Goal: Task Accomplishment & Management: Manage account settings

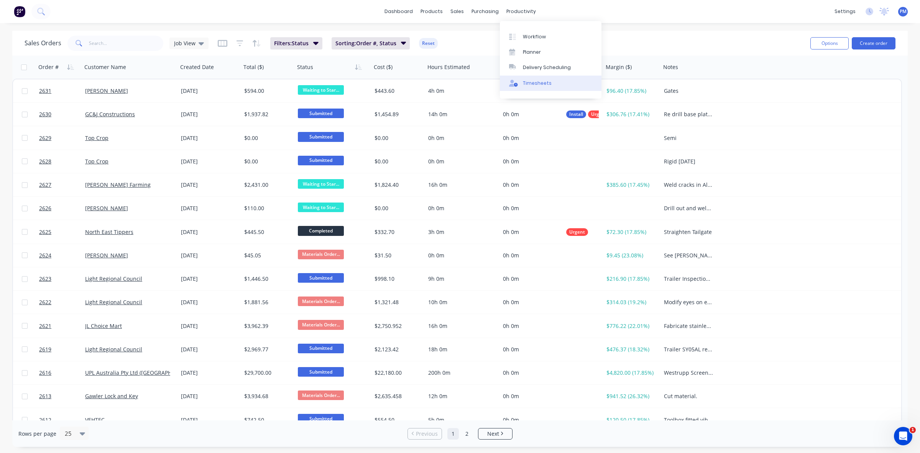
click at [524, 83] on div "Timesheets" at bounding box center [537, 83] width 29 height 7
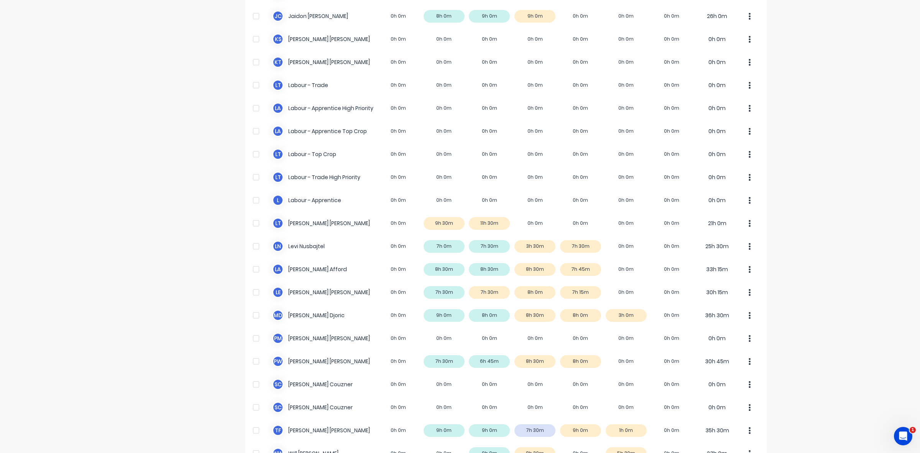
scroll to position [191, 0]
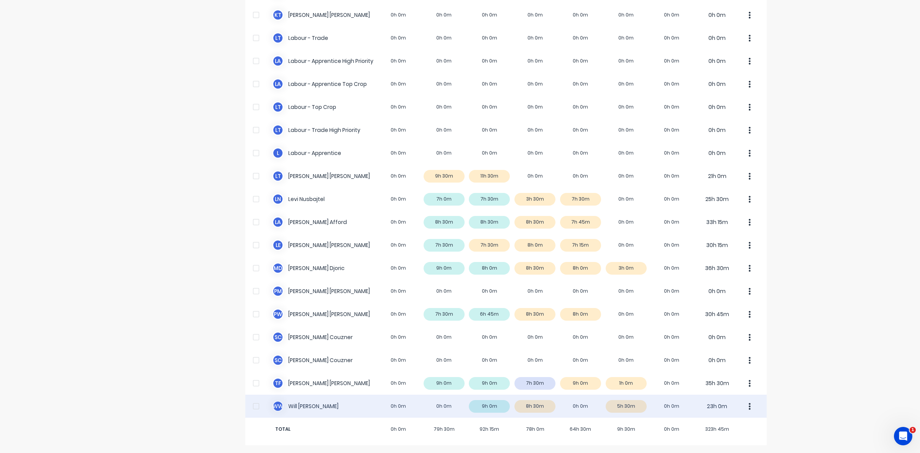
click at [637, 403] on div "W W [PERSON_NAME] 0h 0m 0h 0m 9h 0m 8h 30m 0h 0m 5h 30m 0h 0m 23h 0m" at bounding box center [505, 405] width 521 height 23
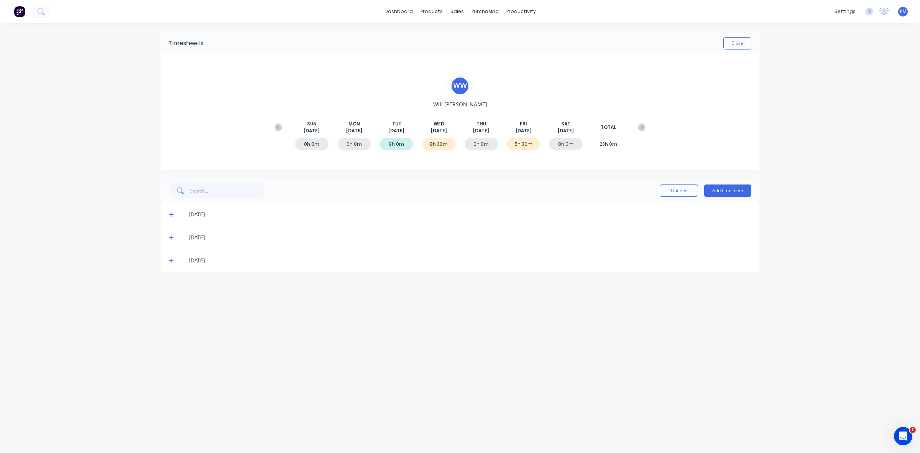
click at [171, 261] on icon at bounding box center [171, 260] width 5 height 5
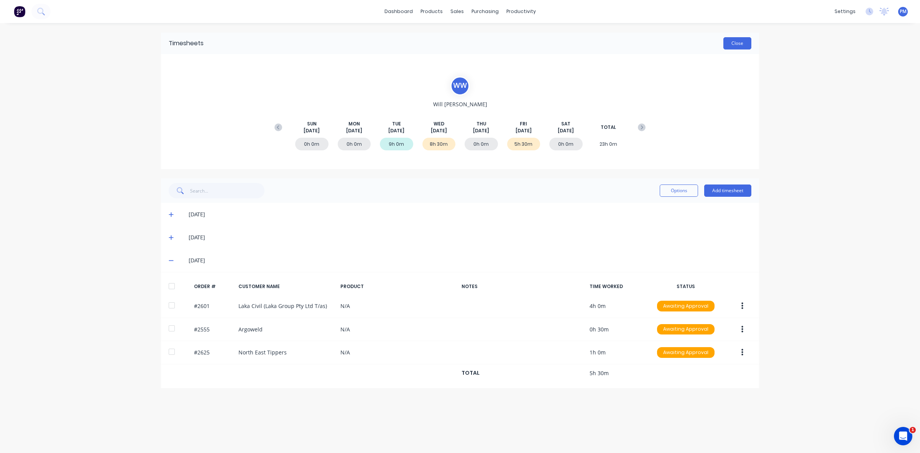
click at [735, 43] on button "Close" at bounding box center [737, 43] width 28 height 12
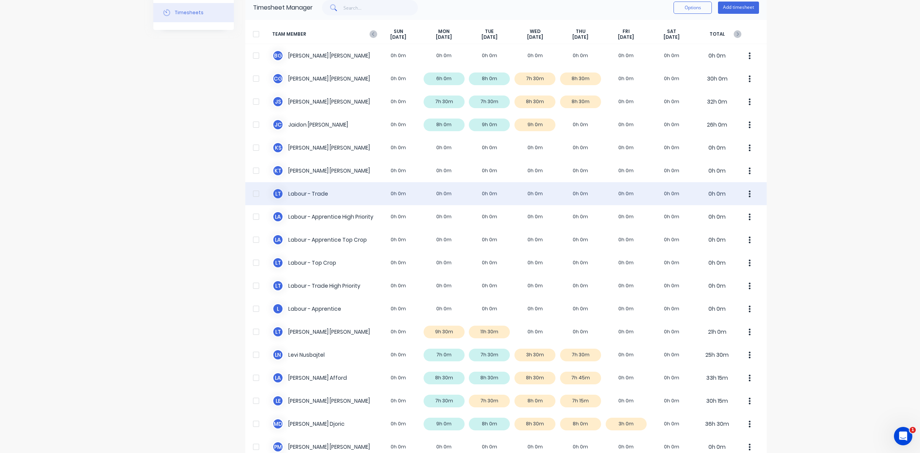
scroll to position [191, 0]
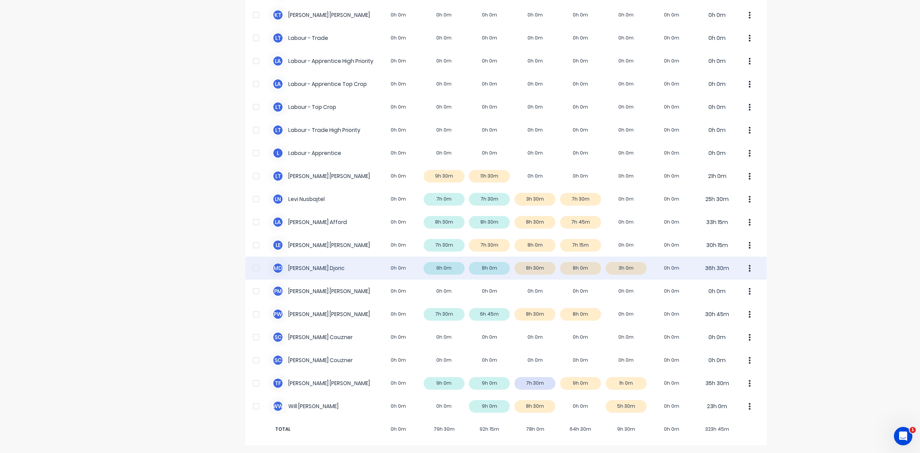
click at [634, 269] on div "M D [PERSON_NAME] 0h 0m 9h 0m 8h 0m 8h 30m 8h 0m 3h 0m 0h 0m 36h 30m" at bounding box center [505, 267] width 521 height 23
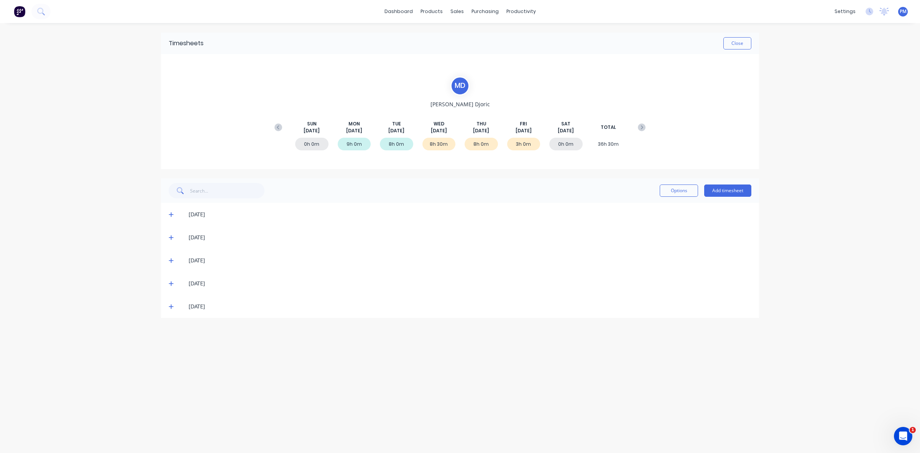
click at [173, 307] on icon at bounding box center [171, 306] width 5 height 5
click at [172, 305] on icon at bounding box center [171, 306] width 5 height 5
click at [734, 45] on button "Close" at bounding box center [737, 43] width 28 height 12
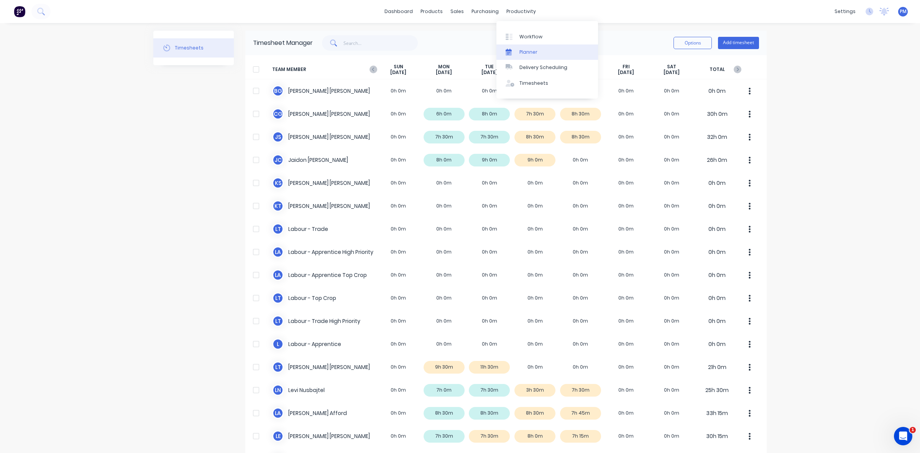
click at [524, 50] on div "Planner" at bounding box center [528, 52] width 18 height 7
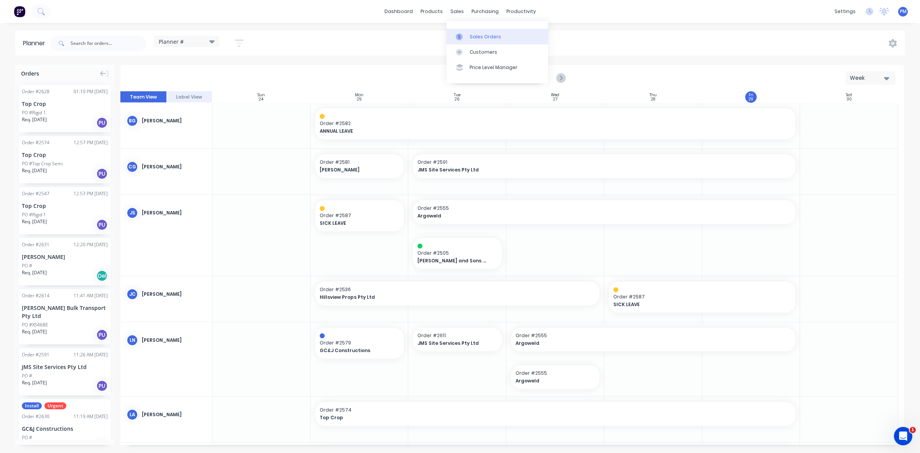
click at [471, 34] on div "Sales Orders" at bounding box center [484, 36] width 31 height 7
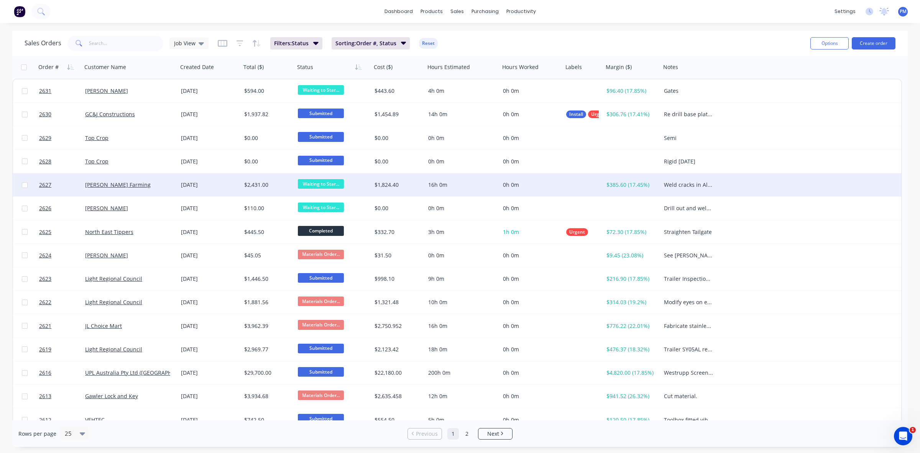
click at [332, 183] on span "Waiting to Star..." at bounding box center [321, 184] width 46 height 10
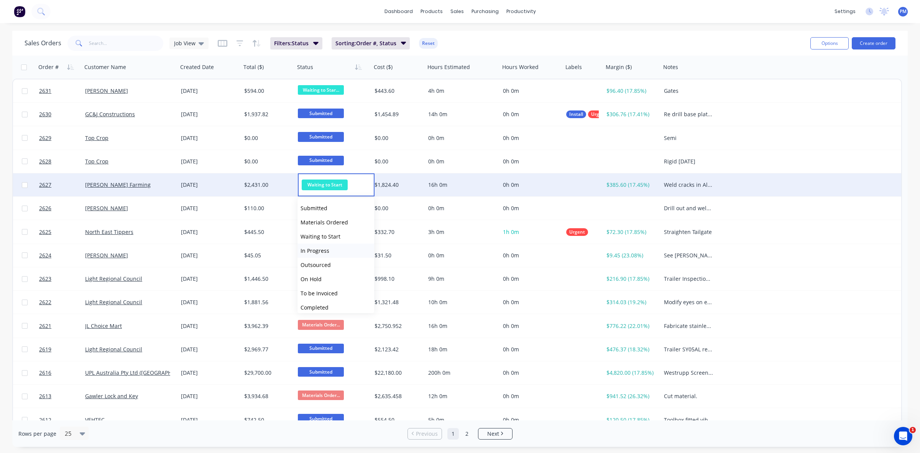
click at [323, 250] on span "In Progress" at bounding box center [314, 250] width 29 height 7
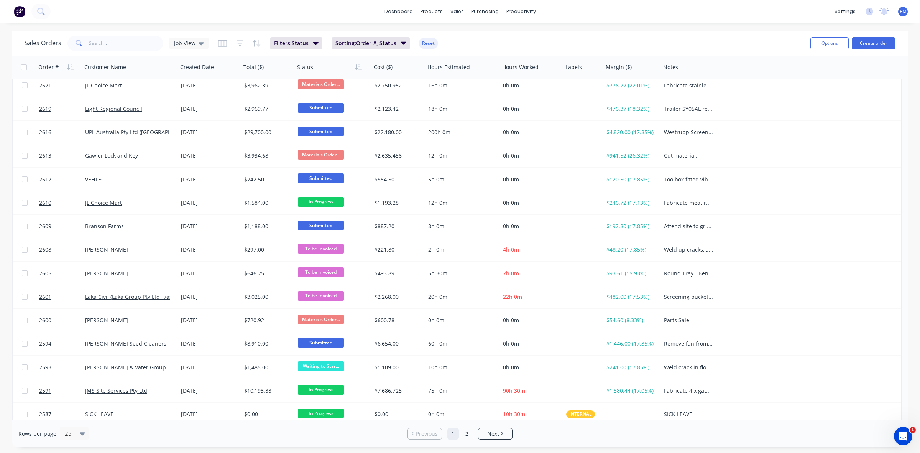
scroll to position [245, 0]
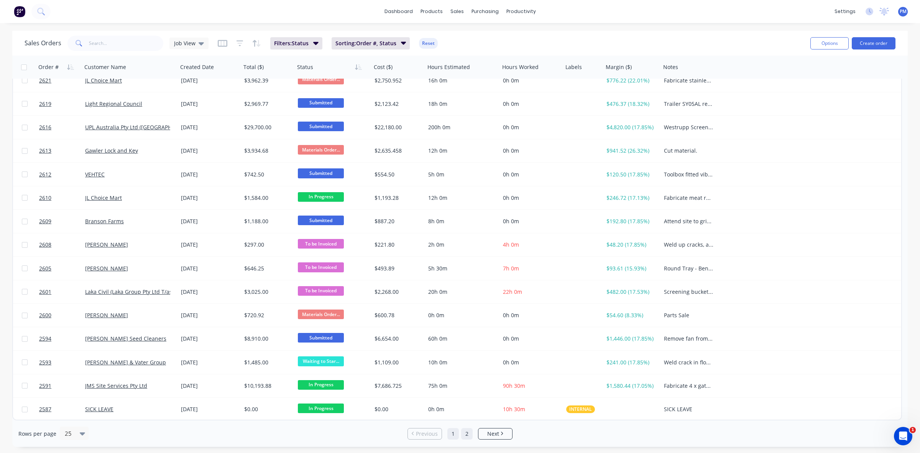
click at [466, 432] on link "2" at bounding box center [466, 433] width 11 height 11
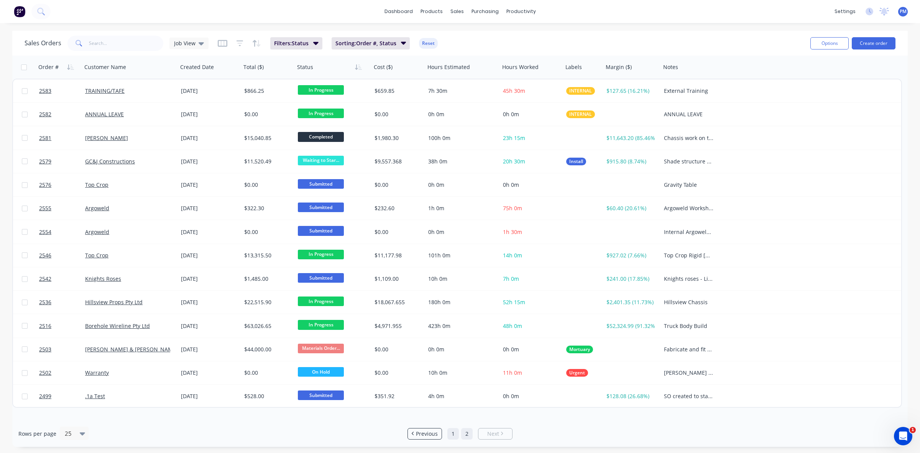
click at [448, 437] on link "1" at bounding box center [452, 433] width 11 height 11
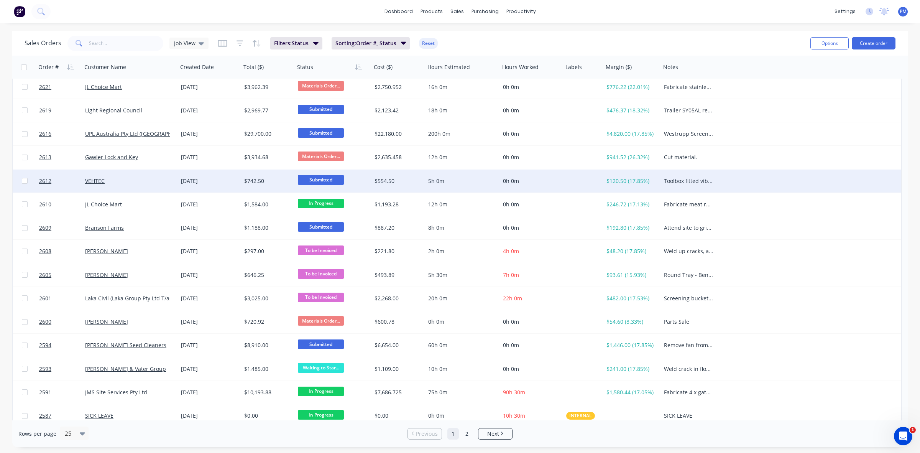
scroll to position [245, 0]
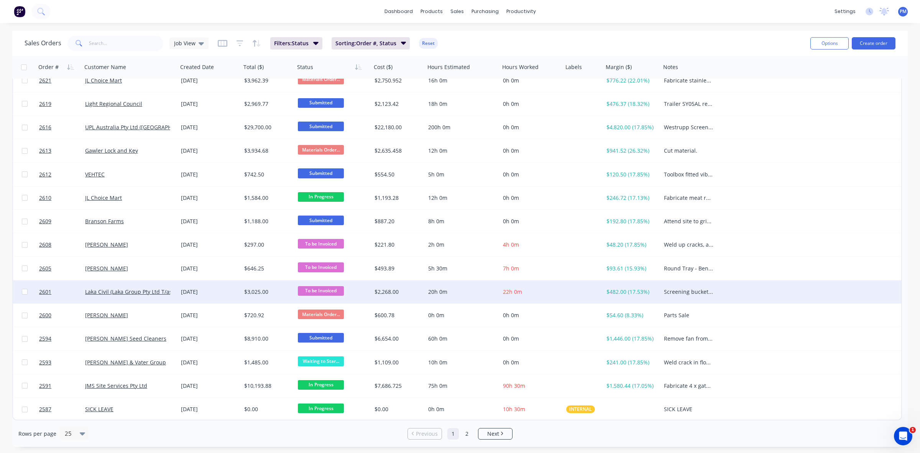
click at [224, 295] on div "[DATE]" at bounding box center [209, 291] width 63 height 23
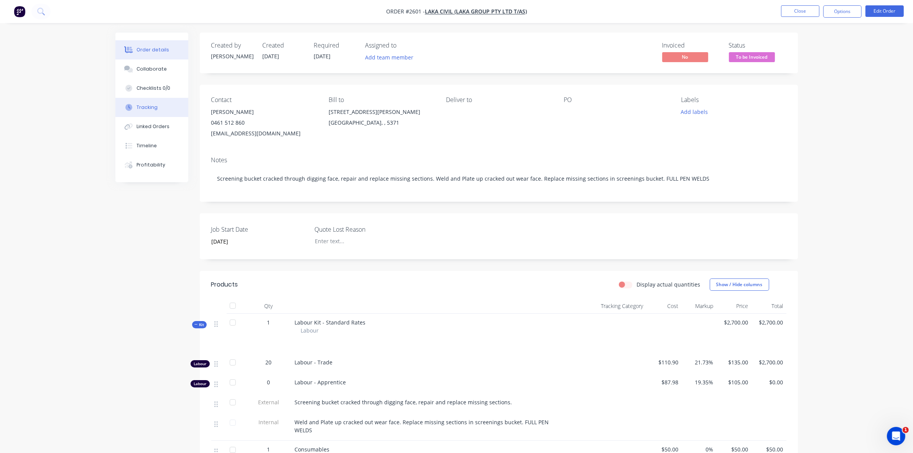
click at [149, 108] on div "Tracking" at bounding box center [146, 107] width 21 height 7
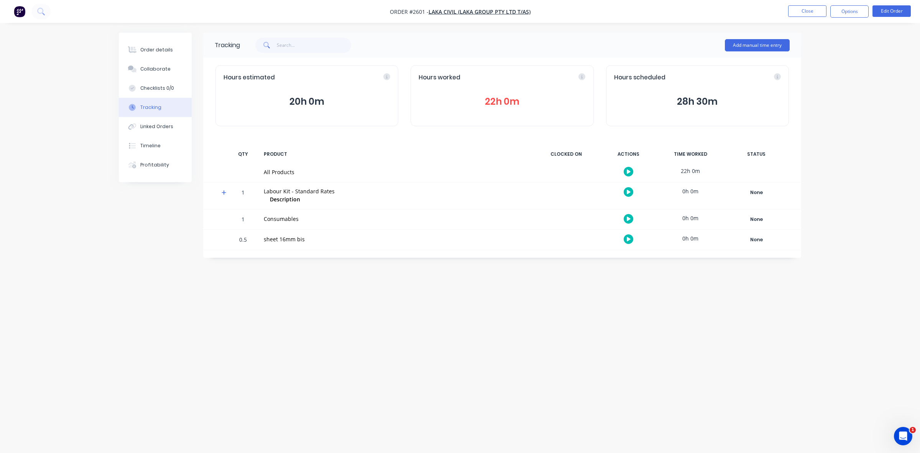
click at [491, 98] on button "22h 0m" at bounding box center [502, 101] width 167 height 15
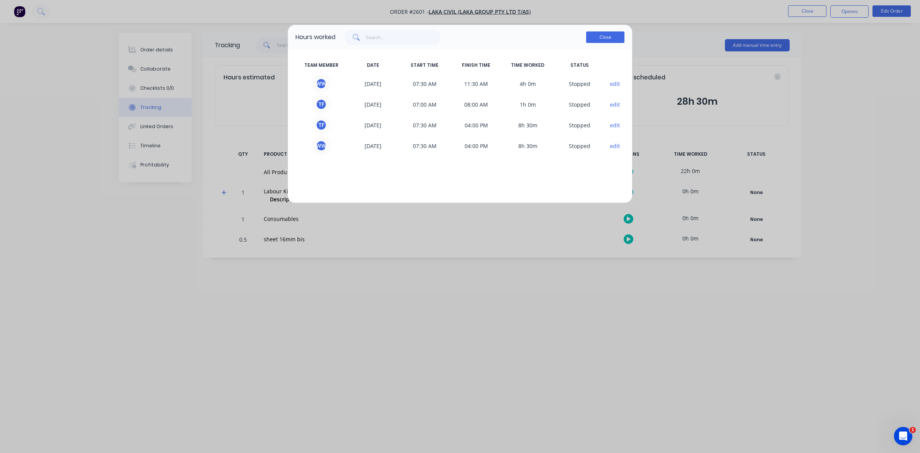
click at [607, 37] on button "Close" at bounding box center [605, 36] width 38 height 11
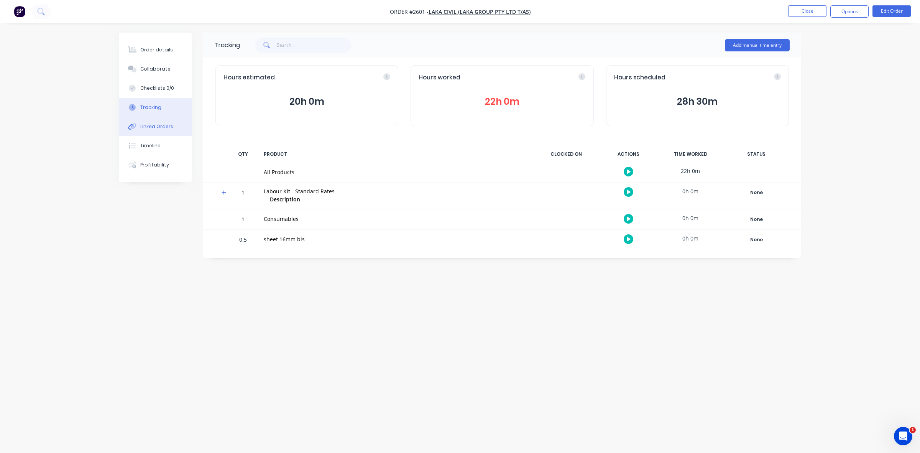
click at [164, 129] on div "Linked Orders" at bounding box center [156, 126] width 33 height 7
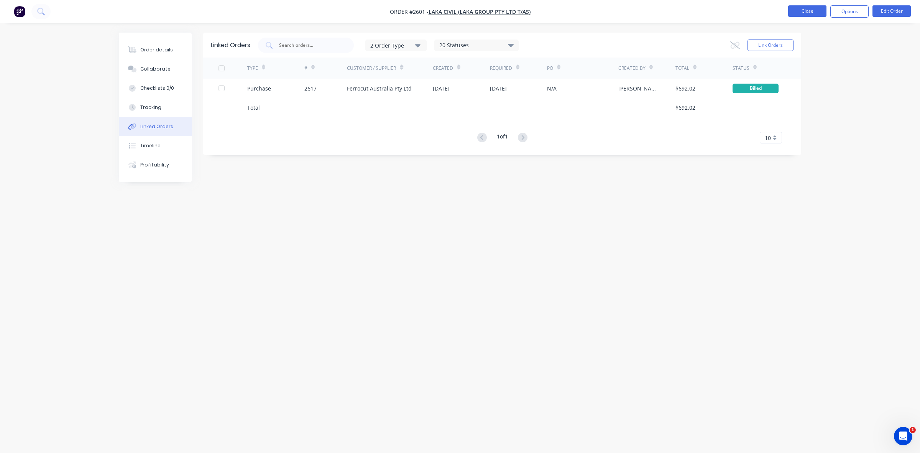
click at [797, 11] on button "Close" at bounding box center [807, 10] width 38 height 11
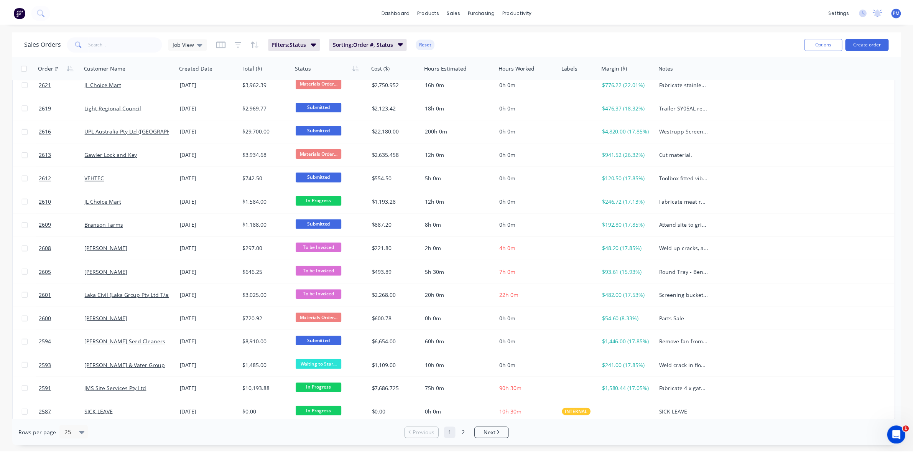
scroll to position [245, 0]
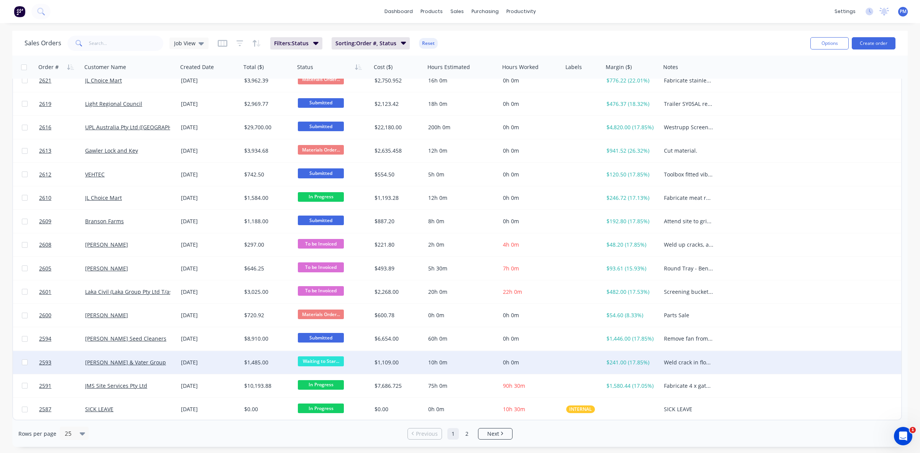
click at [166, 365] on div "[PERSON_NAME] & Vater Group" at bounding box center [130, 362] width 96 height 23
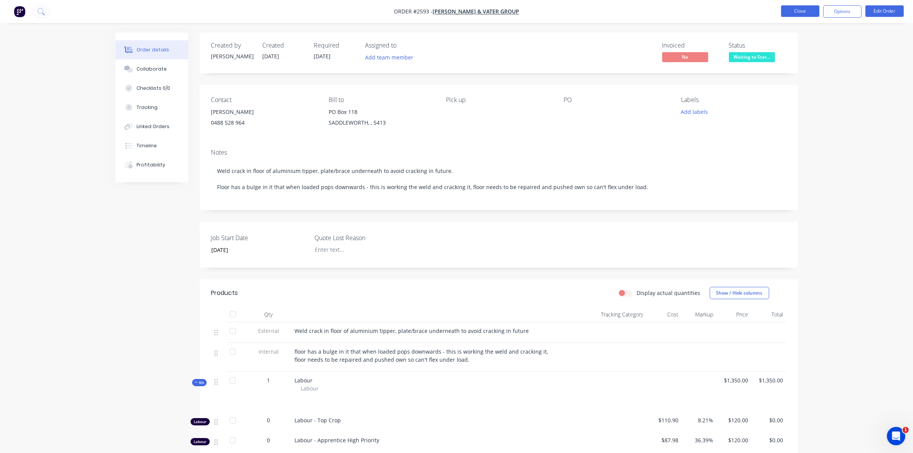
click at [800, 11] on button "Close" at bounding box center [800, 10] width 38 height 11
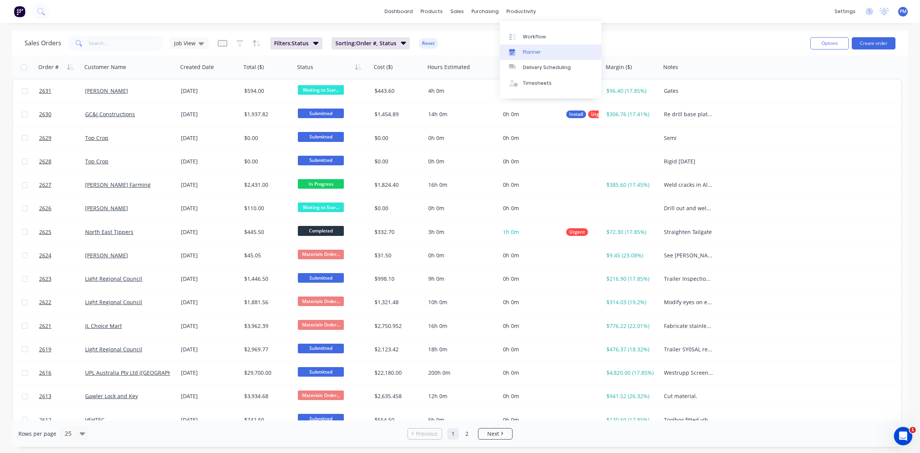
click at [528, 52] on div "Planner" at bounding box center [532, 52] width 18 height 7
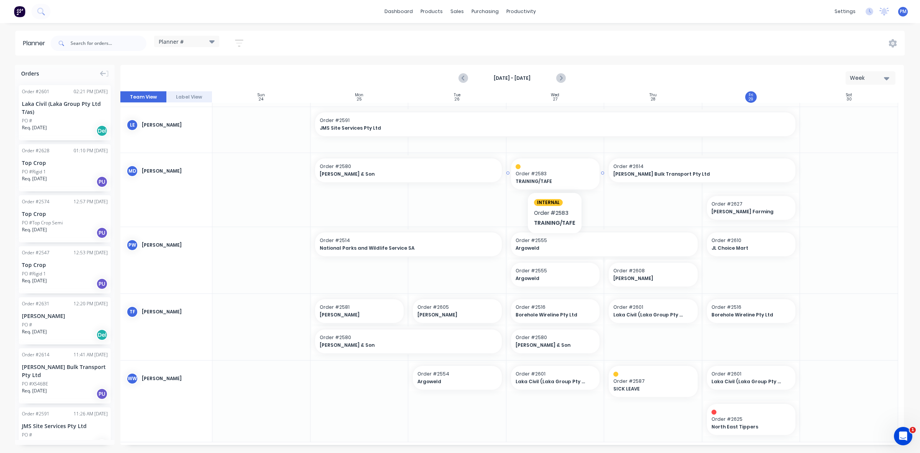
scroll to position [338, 0]
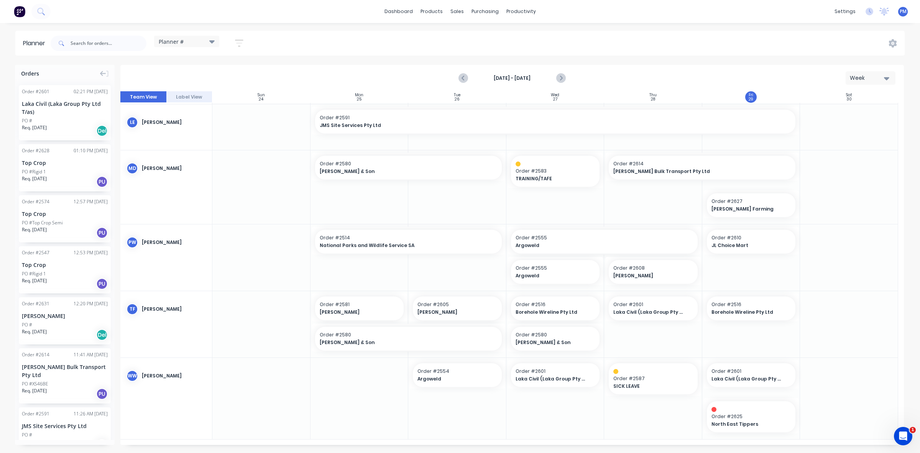
click at [49, 317] on div "[PERSON_NAME]" at bounding box center [65, 316] width 86 height 8
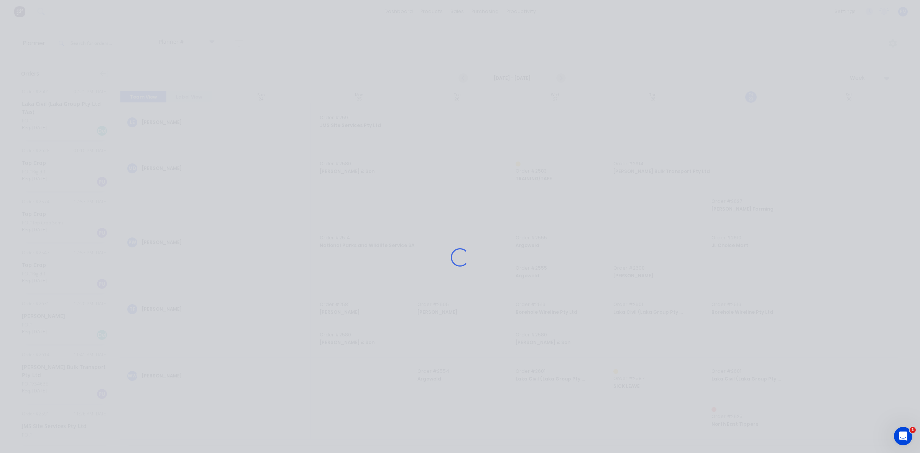
scroll to position [332, 0]
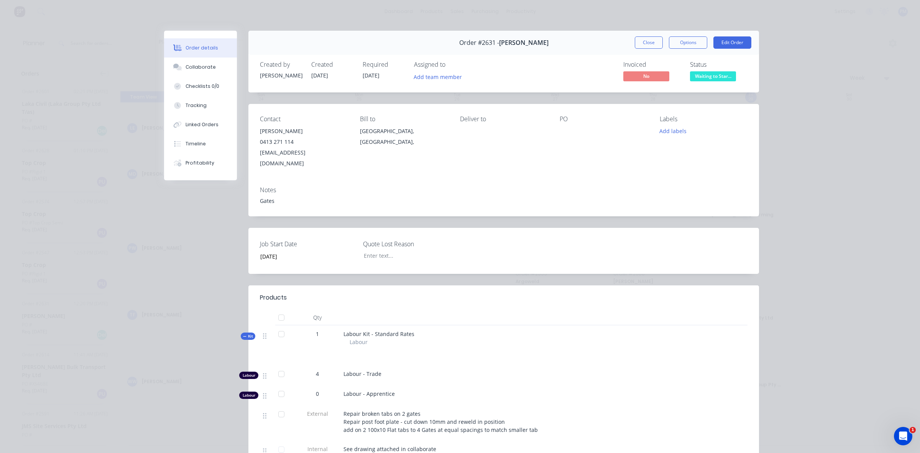
click at [650, 41] on button "Close" at bounding box center [649, 42] width 28 height 12
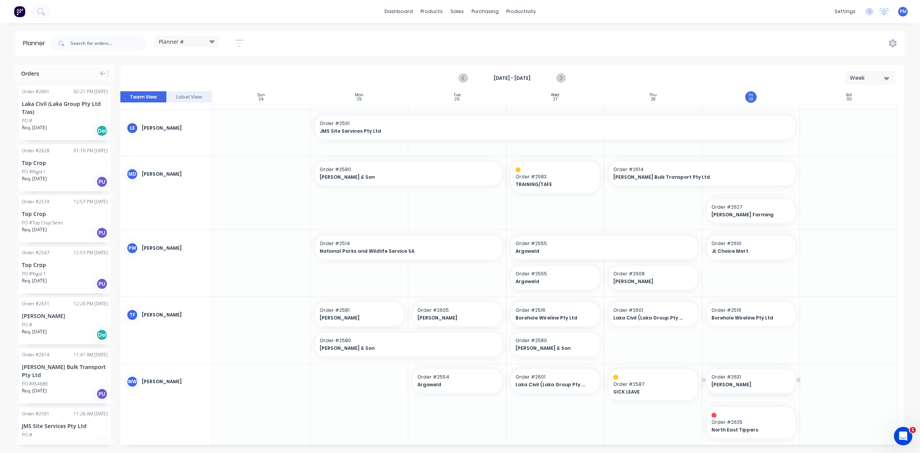
drag, startPoint x: 43, startPoint y: 307, endPoint x: 722, endPoint y: 406, distance: 686.7
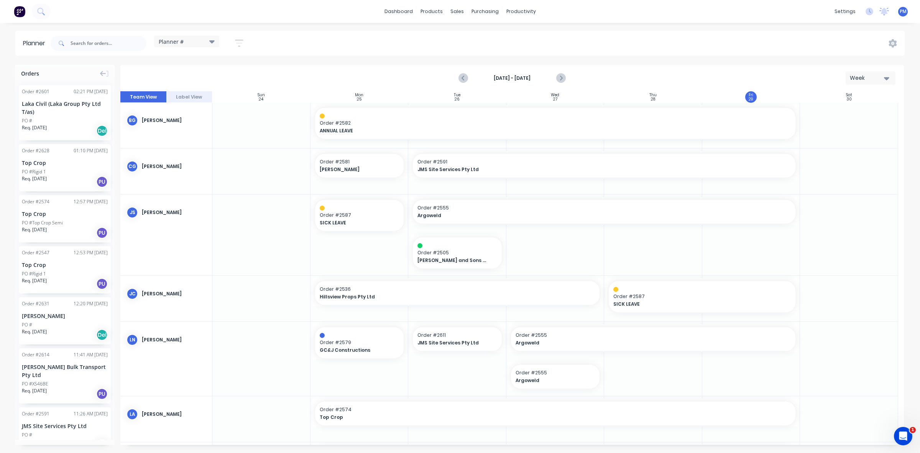
scroll to position [0, 0]
click at [558, 77] on icon "Next page" at bounding box center [560, 78] width 9 height 9
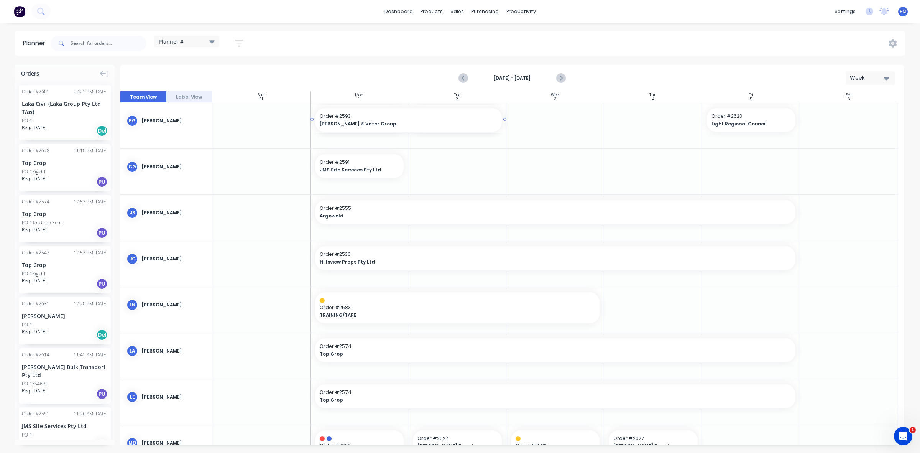
drag, startPoint x: 370, startPoint y: 411, endPoint x: 370, endPoint y: 138, distance: 272.9
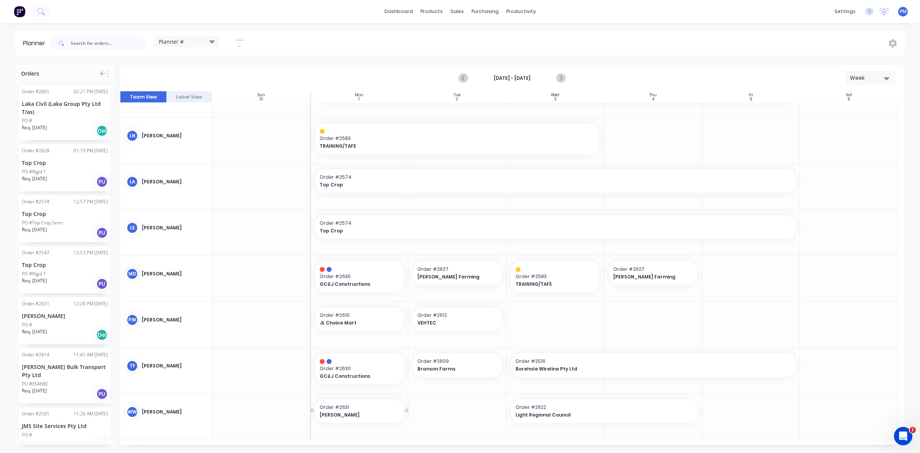
scroll to position [190, 0]
drag, startPoint x: 443, startPoint y: 150, endPoint x: 356, endPoint y: 428, distance: 290.8
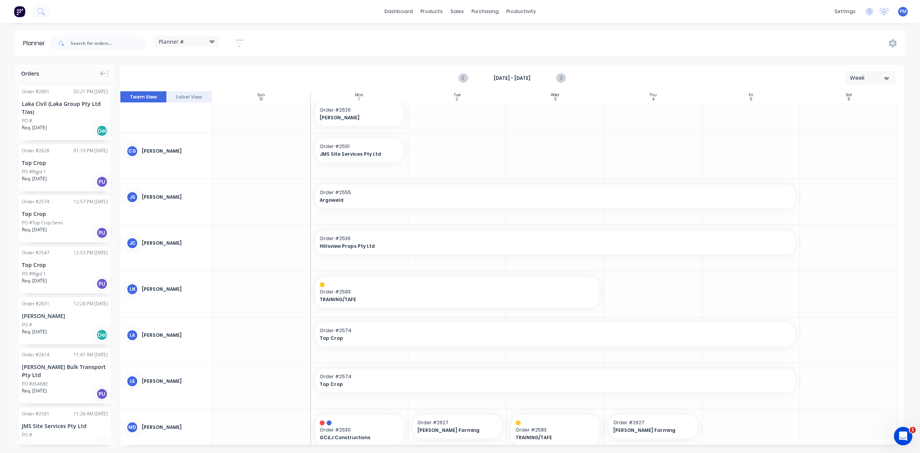
scroll to position [0, 0]
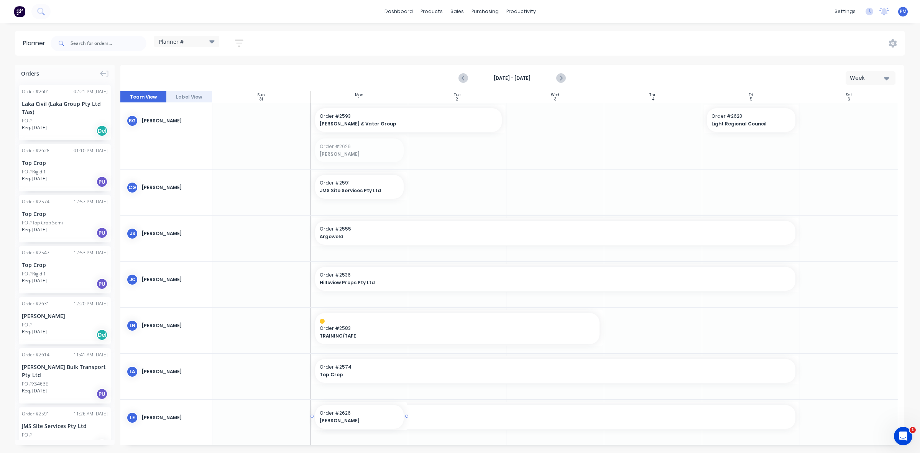
drag, startPoint x: 356, startPoint y: 148, endPoint x: 338, endPoint y: 405, distance: 257.5
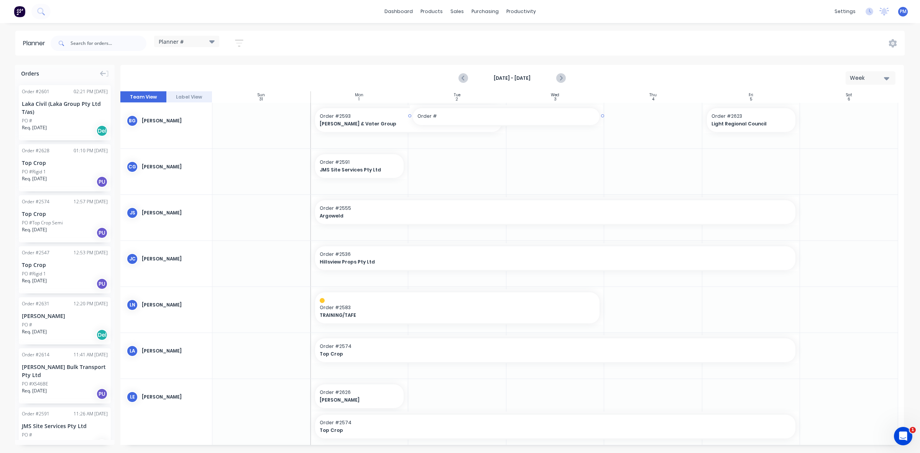
drag, startPoint x: 508, startPoint y: 118, endPoint x: 545, endPoint y: 117, distance: 36.8
type textarea "x"
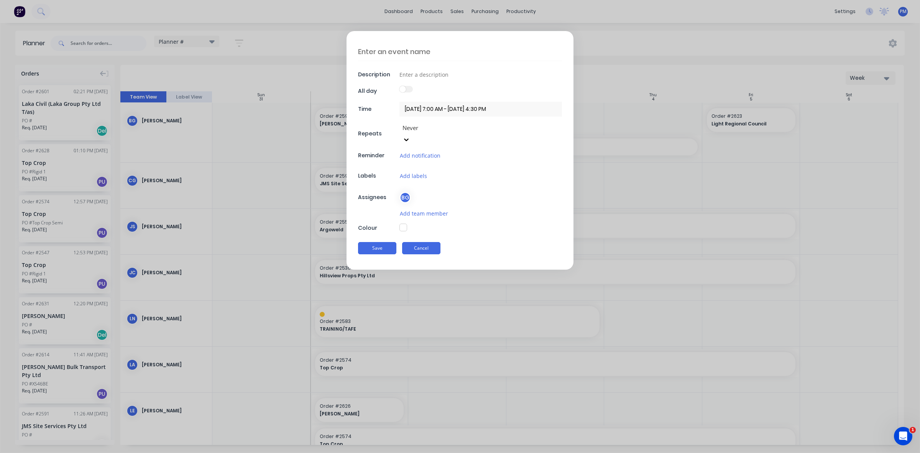
click at [418, 242] on button "Cancel" at bounding box center [421, 248] width 38 height 12
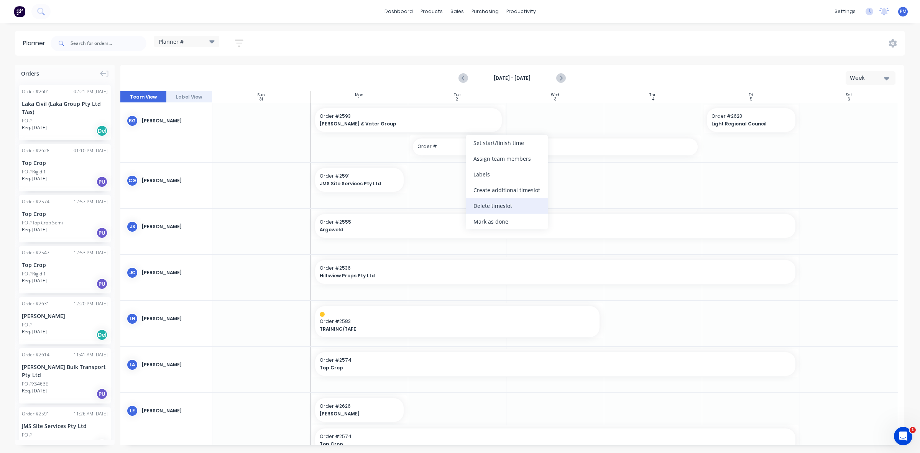
click at [485, 205] on div "Delete timeslot" at bounding box center [507, 206] width 82 height 16
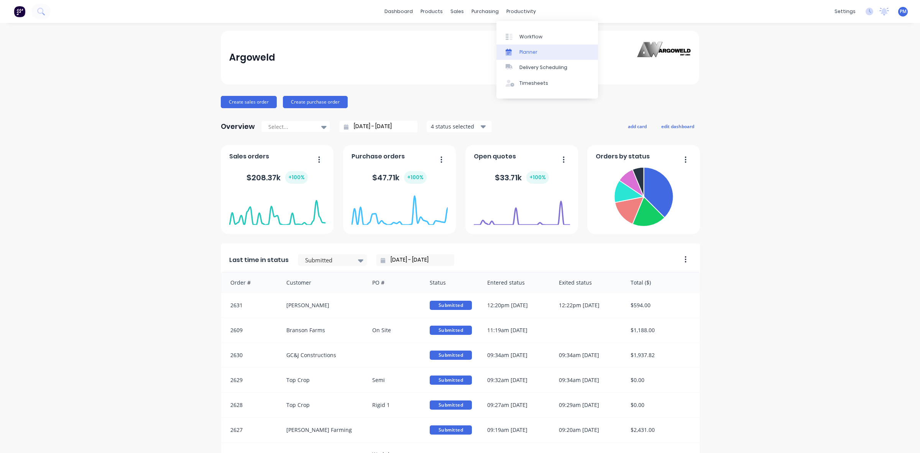
click at [525, 51] on div "Planner" at bounding box center [528, 52] width 18 height 7
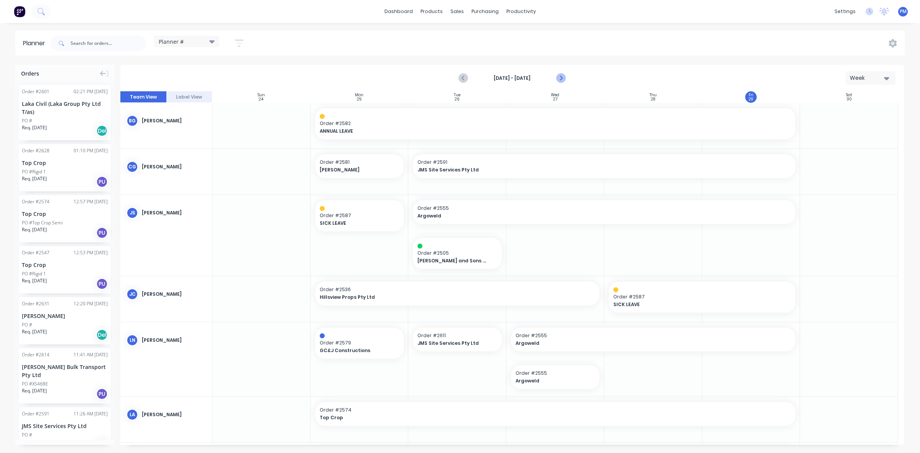
click at [558, 76] on icon "Next page" at bounding box center [560, 78] width 9 height 9
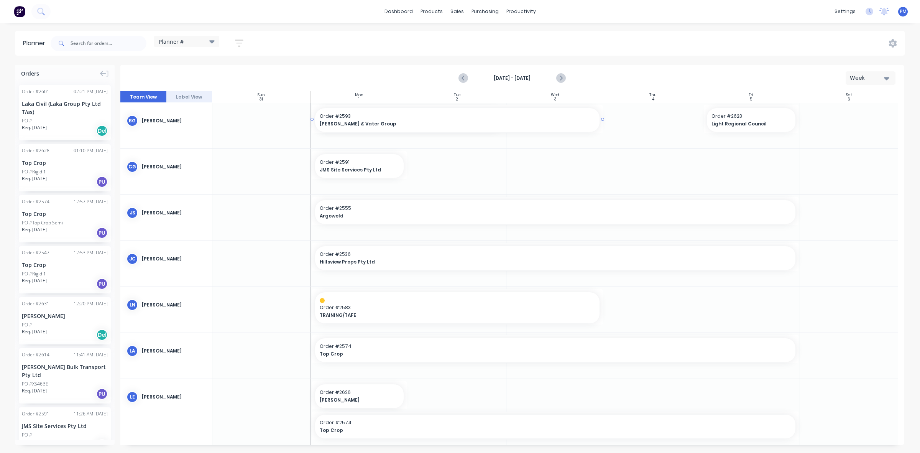
drag, startPoint x: 503, startPoint y: 118, endPoint x: 522, endPoint y: 118, distance: 18.8
click at [464, 79] on icon "Previous page" at bounding box center [463, 78] width 9 height 9
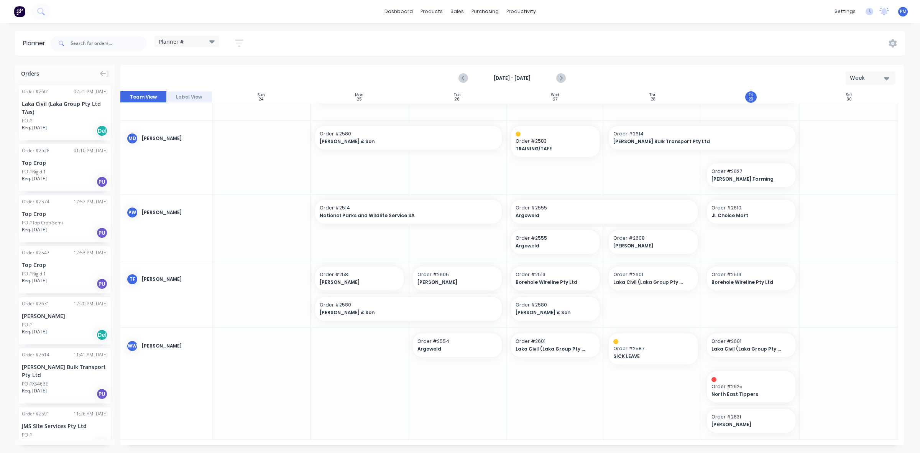
scroll to position [368, 0]
click at [474, 35] on div "Sales Orders" at bounding box center [484, 36] width 31 height 7
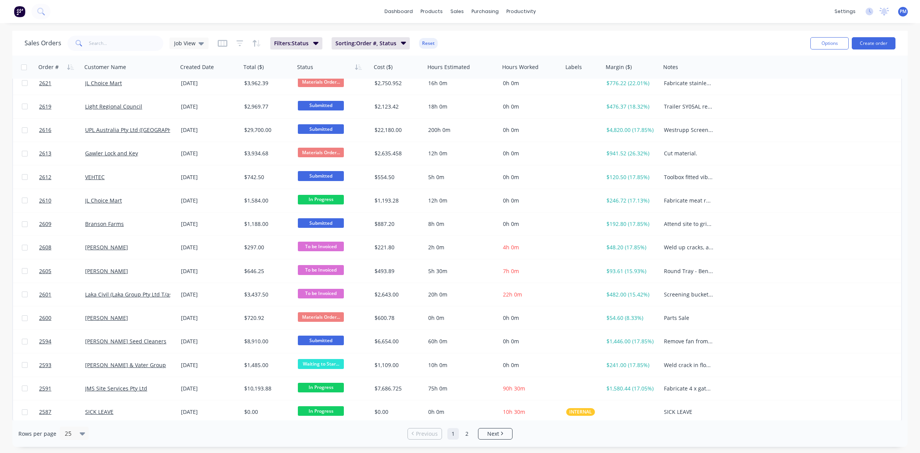
scroll to position [245, 0]
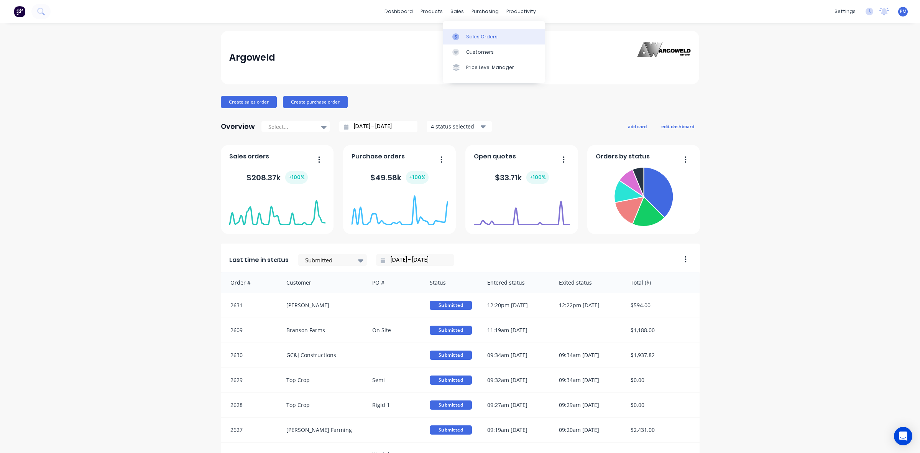
click at [469, 34] on div "Sales Orders" at bounding box center [481, 36] width 31 height 7
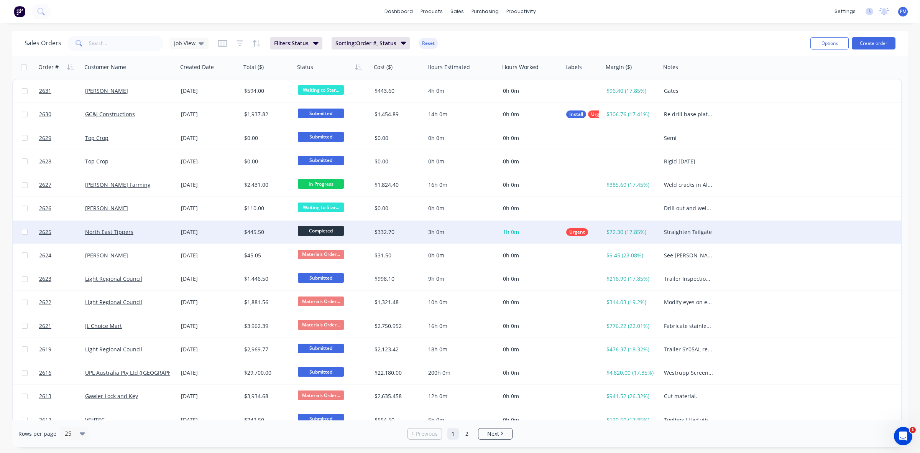
click at [156, 230] on div "North East Tippers" at bounding box center [127, 232] width 85 height 8
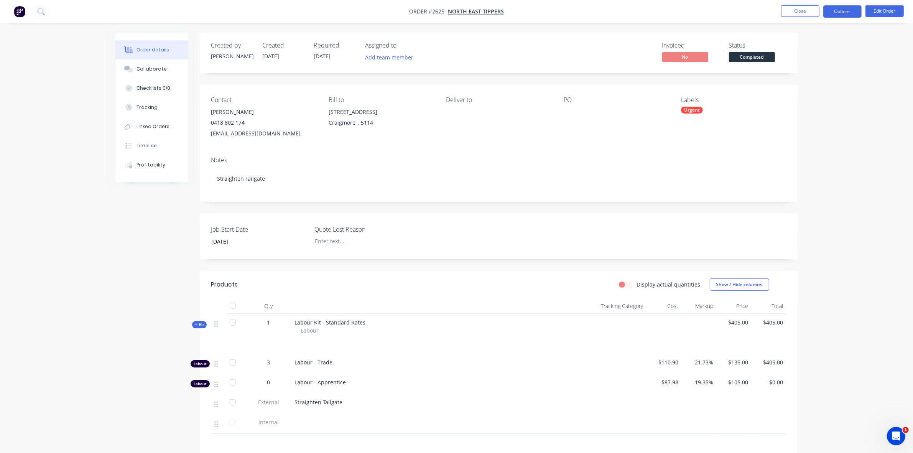
click at [847, 10] on button "Options" at bounding box center [842, 11] width 38 height 12
click at [812, 30] on div "EMAIL / PRINT" at bounding box center [819, 31] width 71 height 10
click at [797, 29] on div "EMAIL / PRINT" at bounding box center [819, 31] width 71 height 10
click at [805, 28] on div "EMAIL / PRINT" at bounding box center [819, 31] width 71 height 10
click at [807, 92] on div "Work Order" at bounding box center [819, 92] width 71 height 11
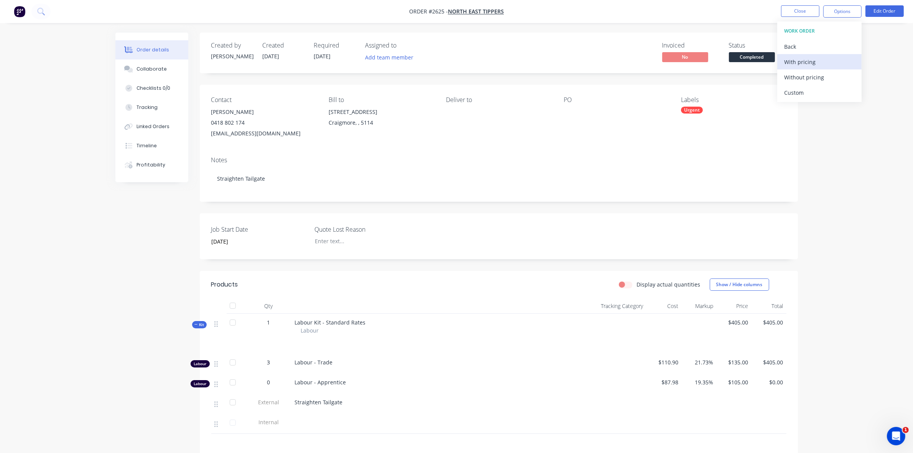
click at [801, 63] on div "With pricing" at bounding box center [819, 61] width 71 height 11
click at [794, 89] on div "Work Order" at bounding box center [819, 92] width 71 height 11
click at [796, 76] on div "Without pricing" at bounding box center [819, 77] width 71 height 11
click at [909, 76] on div "Order details Collaborate Checklists 0/0 Tracking Linked Orders Timeline Profit…" at bounding box center [456, 285] width 913 height 570
click at [801, 13] on button "Close" at bounding box center [800, 10] width 38 height 11
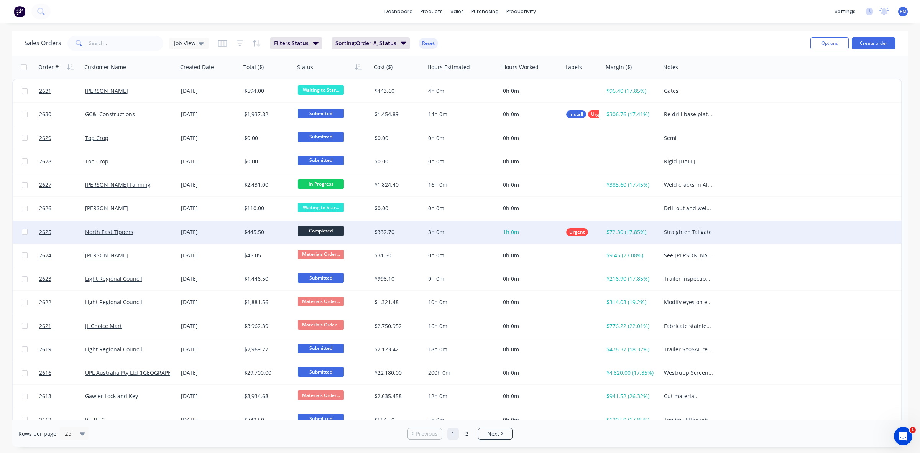
click at [148, 227] on div "North East Tippers" at bounding box center [130, 231] width 96 height 23
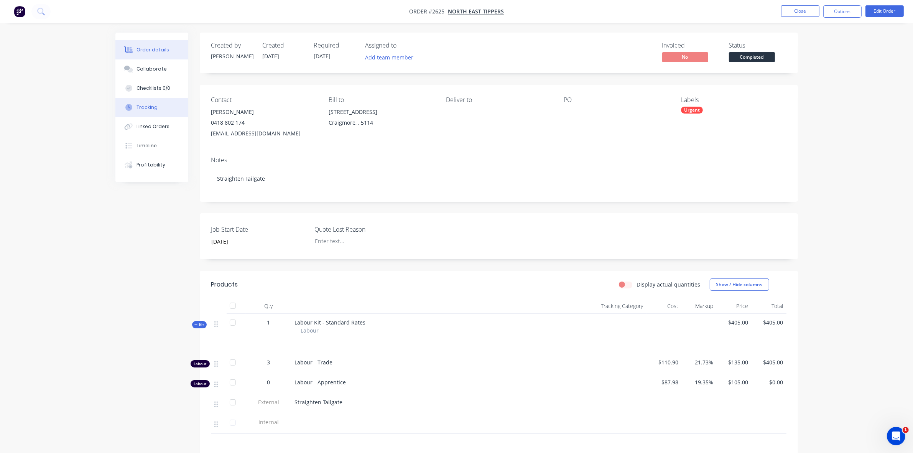
click at [153, 108] on div "Tracking" at bounding box center [146, 107] width 21 height 7
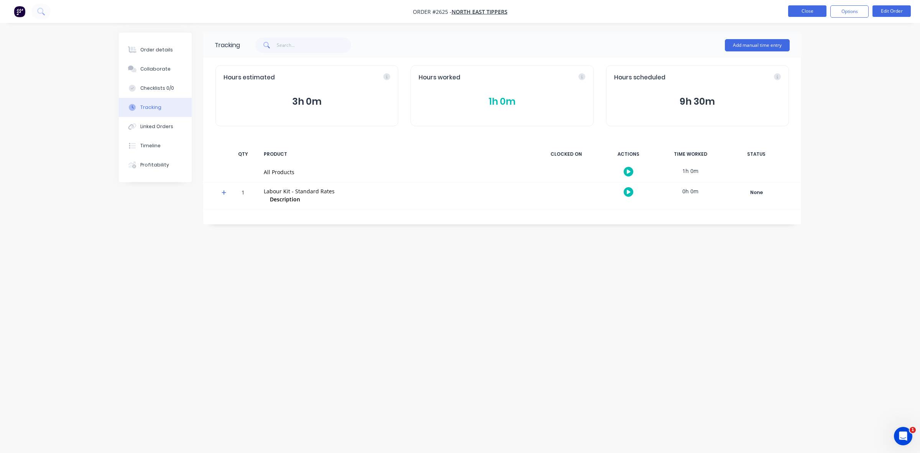
click at [811, 12] on button "Close" at bounding box center [807, 10] width 38 height 11
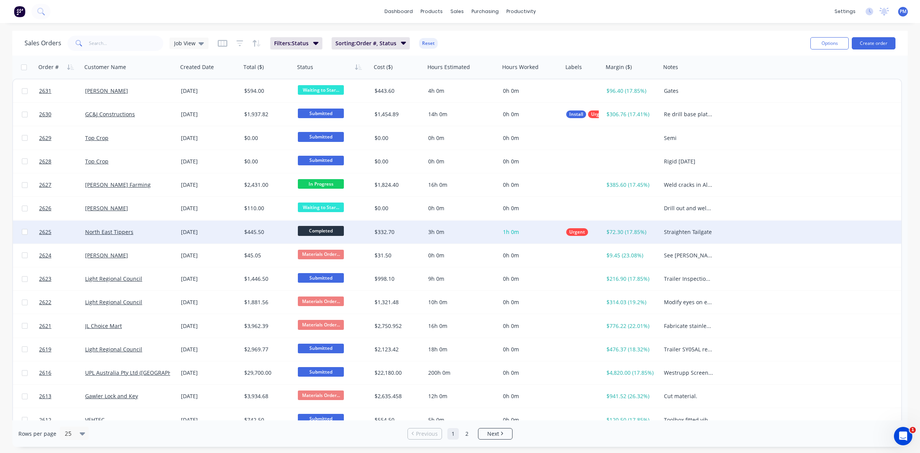
click at [169, 232] on div "North East Tippers" at bounding box center [127, 232] width 85 height 8
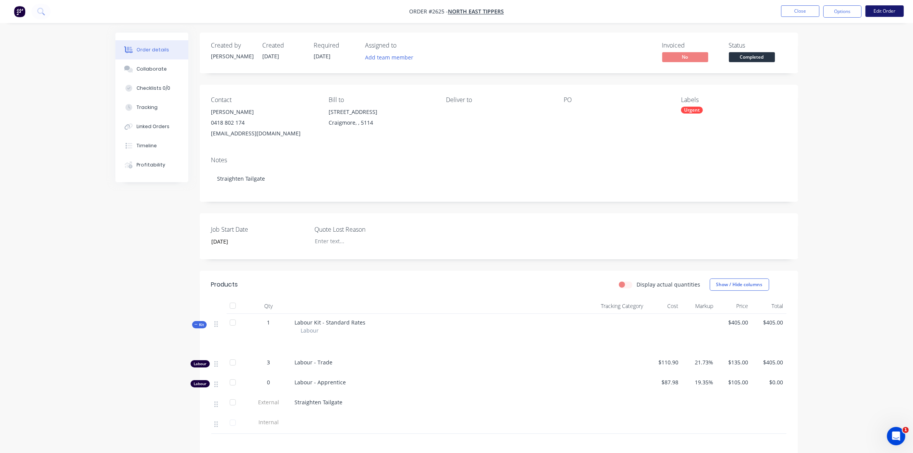
click at [878, 8] on button "Edit Order" at bounding box center [884, 10] width 38 height 11
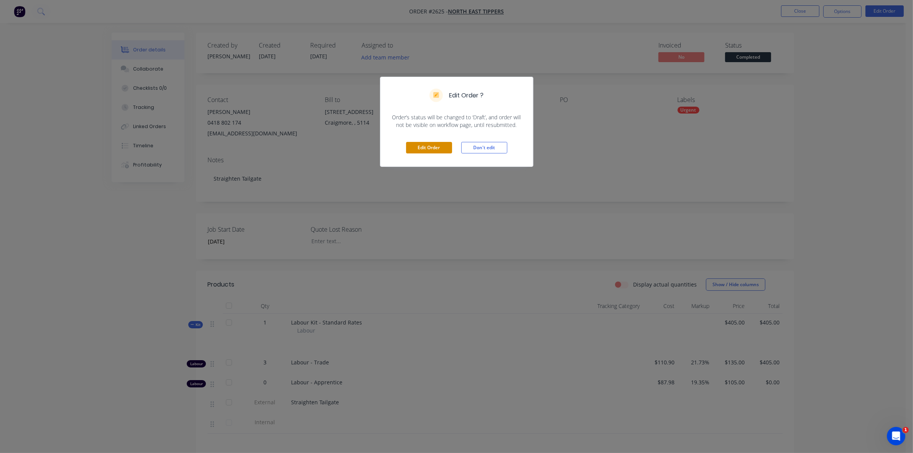
click at [420, 151] on button "Edit Order" at bounding box center [429, 147] width 46 height 11
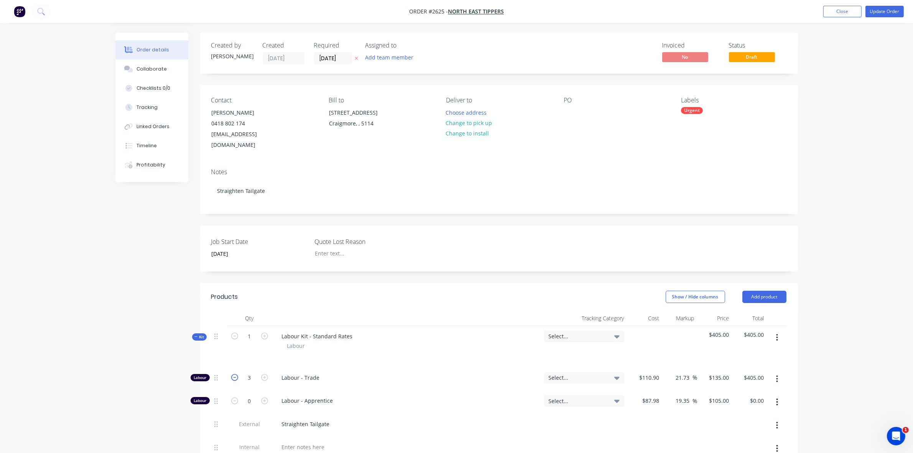
click at [234, 375] on icon "button" at bounding box center [234, 377] width 7 height 7
type input "2"
type input "$270.00"
click at [887, 10] on button "Update Order" at bounding box center [884, 11] width 38 height 11
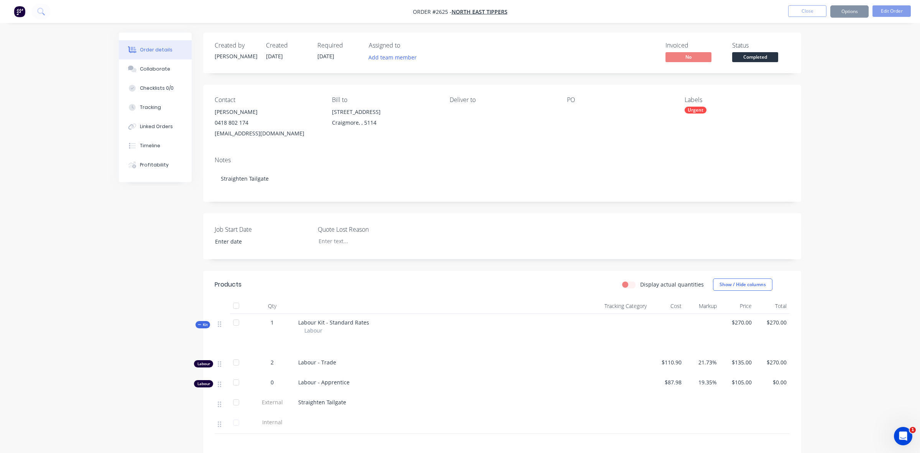
type input "[DATE]"
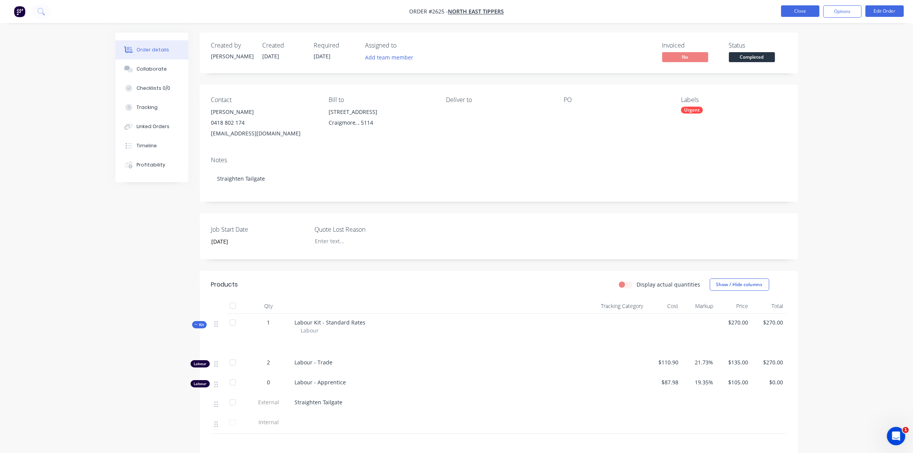
click at [800, 15] on button "Close" at bounding box center [800, 10] width 38 height 11
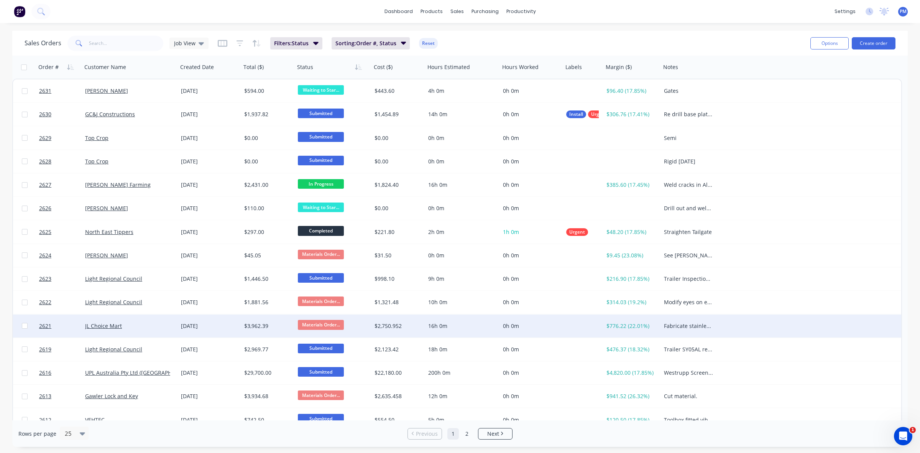
click at [149, 328] on div "JL Choice Mart" at bounding box center [127, 326] width 85 height 8
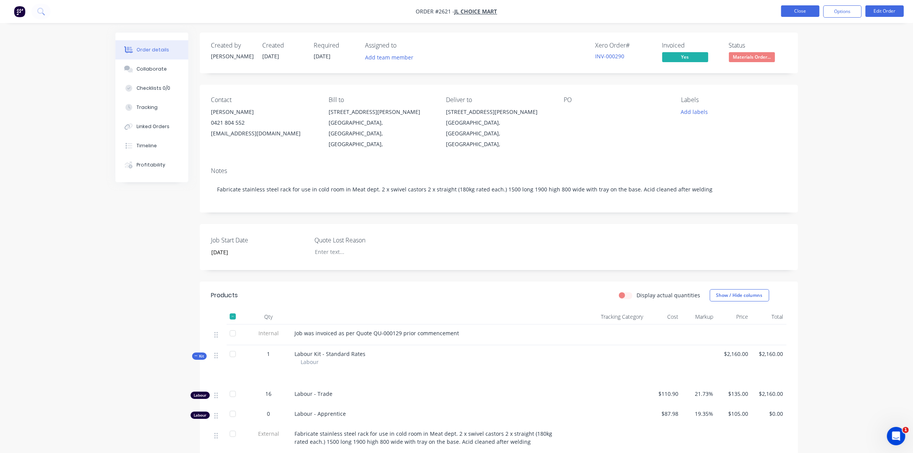
click at [800, 8] on button "Close" at bounding box center [800, 10] width 38 height 11
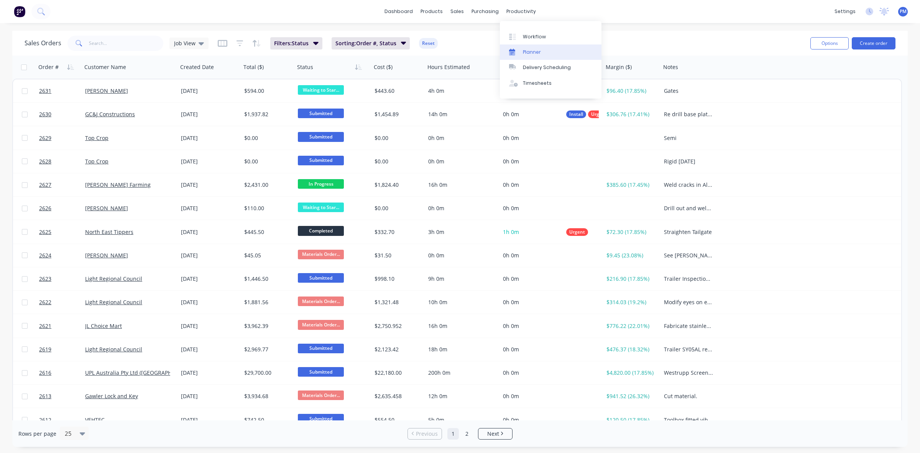
click at [530, 52] on div "Planner" at bounding box center [532, 52] width 18 height 7
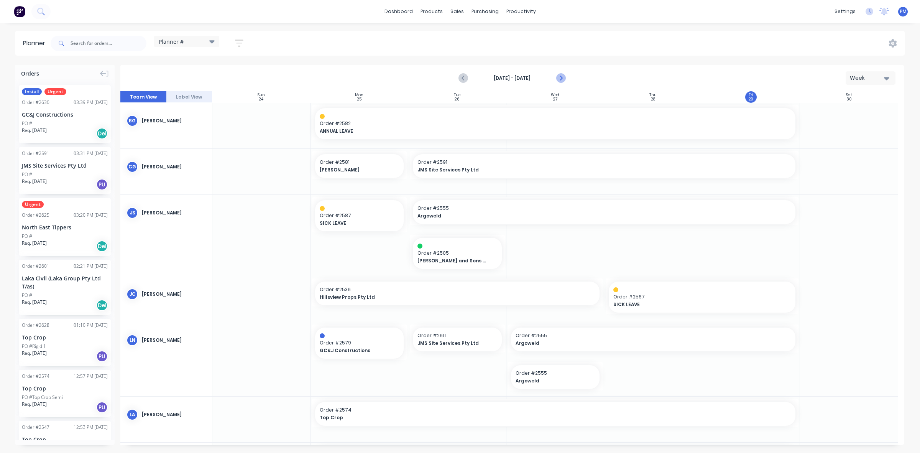
click at [563, 77] on icon "Next page" at bounding box center [560, 78] width 9 height 9
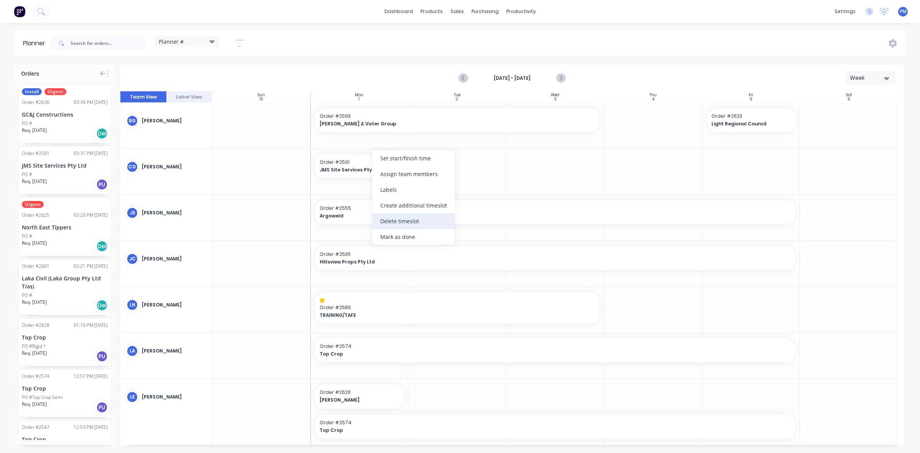
click at [397, 223] on div "Delete timeslot" at bounding box center [414, 221] width 82 height 16
drag, startPoint x: 794, startPoint y: 209, endPoint x: 603, endPoint y: 212, distance: 191.6
click at [671, 169] on div at bounding box center [653, 172] width 98 height 46
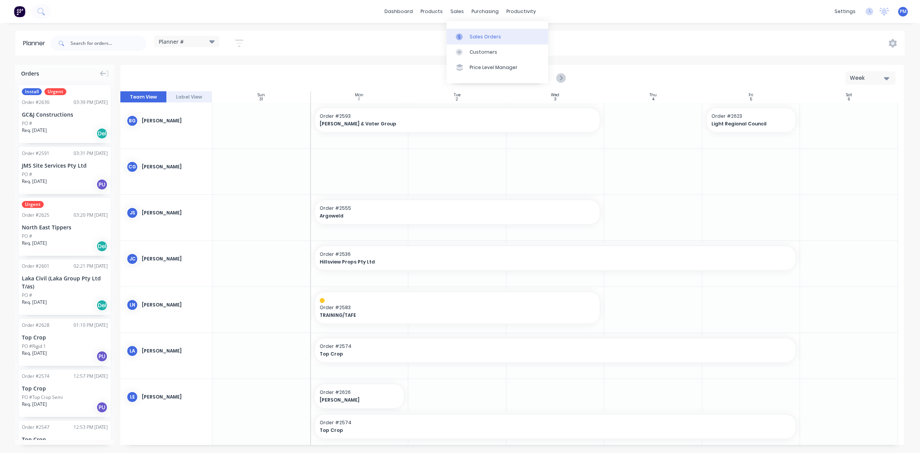
click at [474, 35] on div "Sales Orders" at bounding box center [484, 36] width 31 height 7
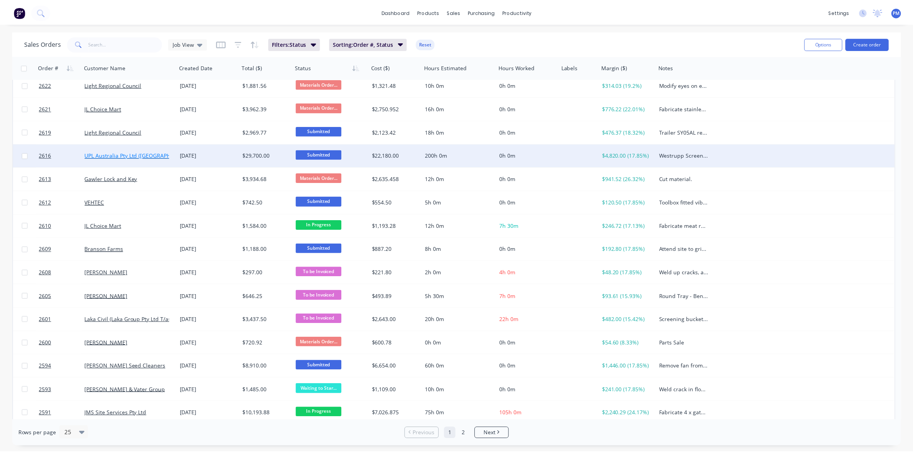
scroll to position [245, 0]
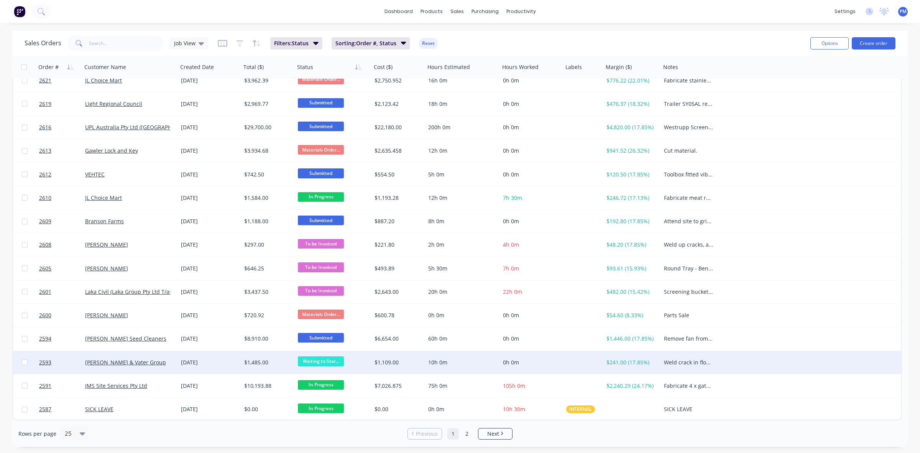
click at [174, 361] on div "[PERSON_NAME] & Vater Group" at bounding box center [130, 362] width 90 height 8
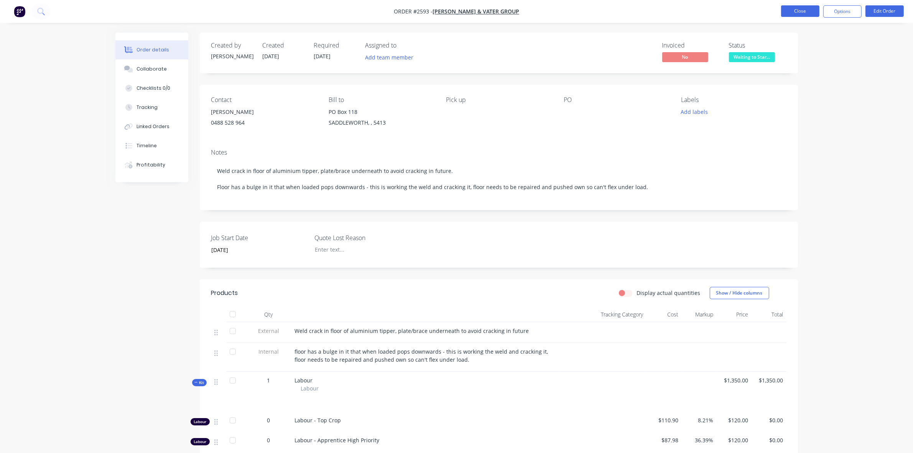
click at [805, 12] on button "Close" at bounding box center [800, 10] width 38 height 11
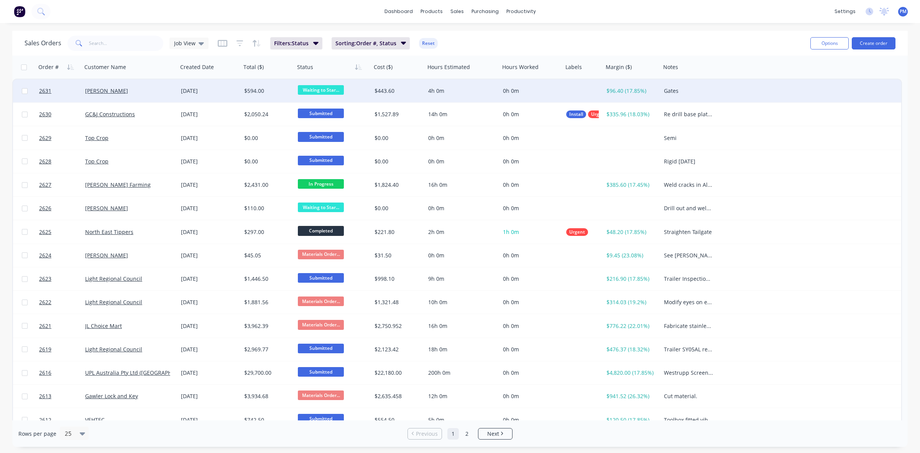
click at [156, 89] on div "[PERSON_NAME]" at bounding box center [127, 91] width 85 height 8
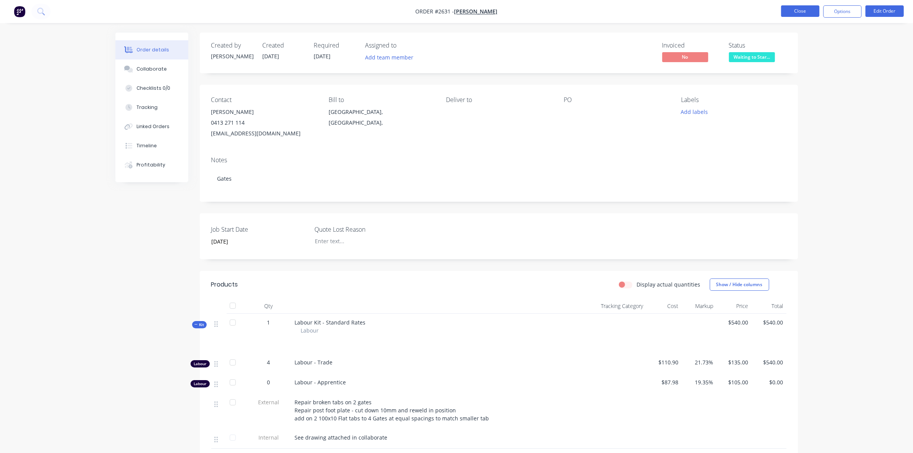
click at [801, 12] on button "Close" at bounding box center [800, 10] width 38 height 11
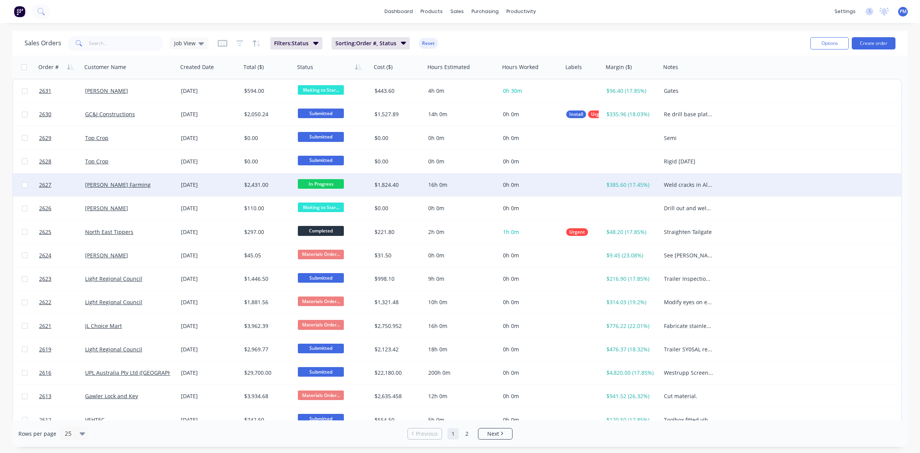
click at [158, 184] on div "[PERSON_NAME] Farming" at bounding box center [127, 185] width 85 height 8
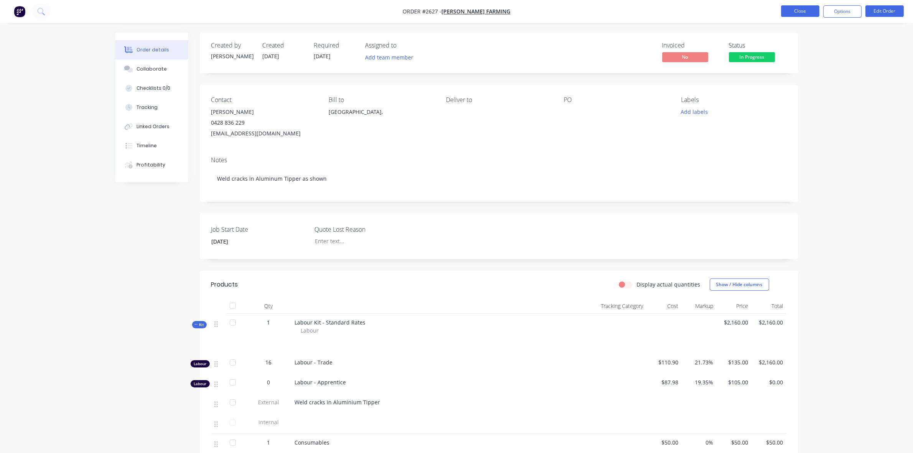
click at [804, 10] on button "Close" at bounding box center [800, 10] width 38 height 11
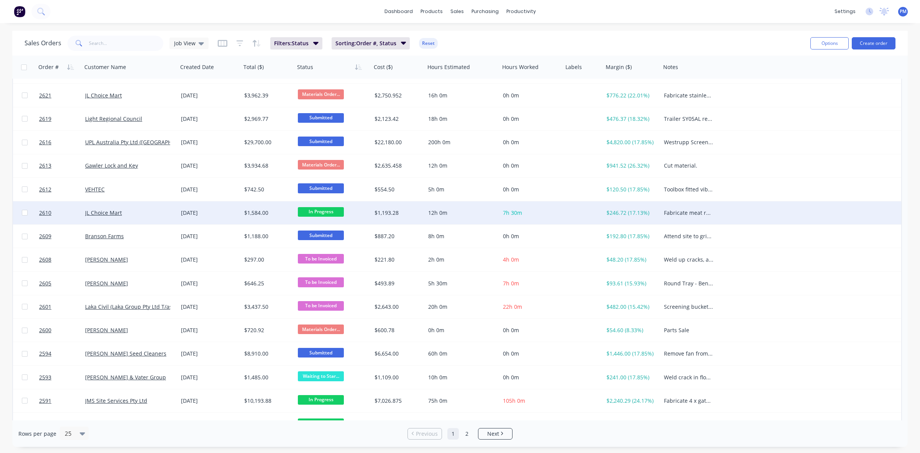
scroll to position [245, 0]
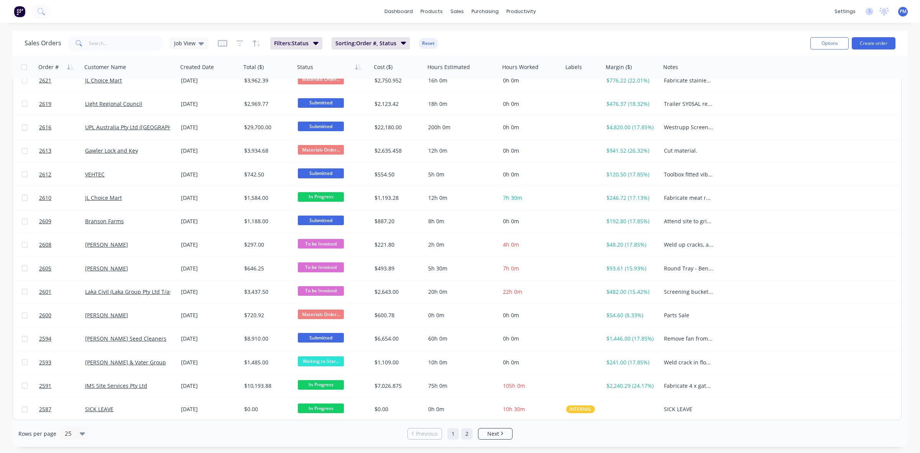
click at [465, 435] on link "2" at bounding box center [466, 433] width 11 height 11
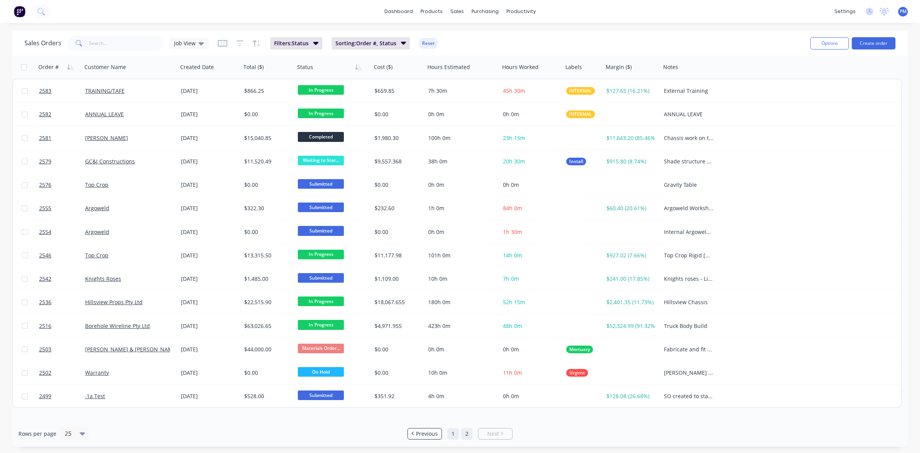
click at [451, 434] on link "1" at bounding box center [452, 433] width 11 height 11
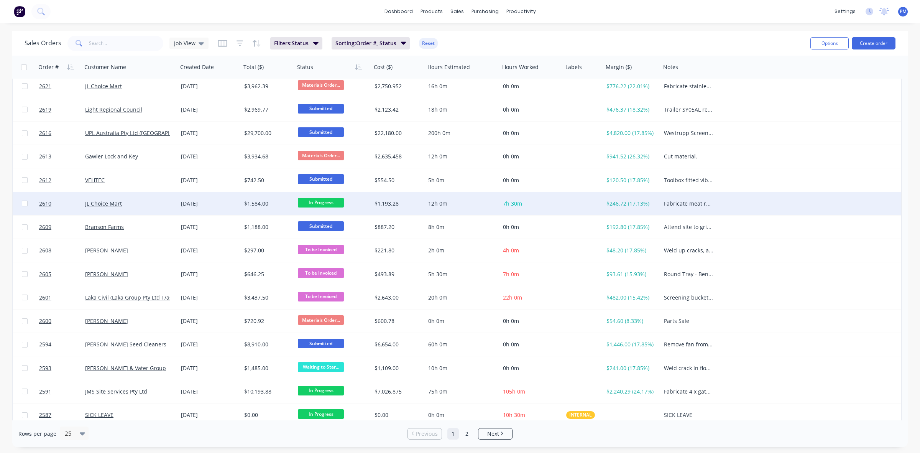
scroll to position [245, 0]
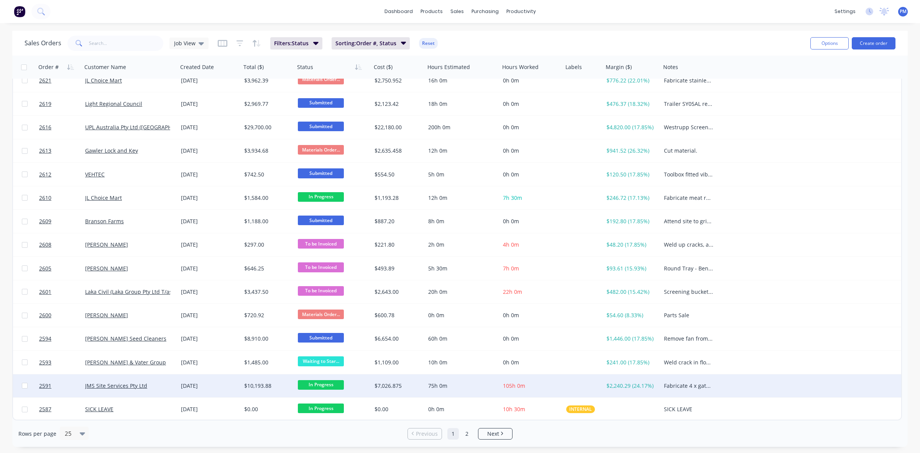
click at [169, 385] on div "JMS Site Services Pty Ltd" at bounding box center [127, 386] width 85 height 8
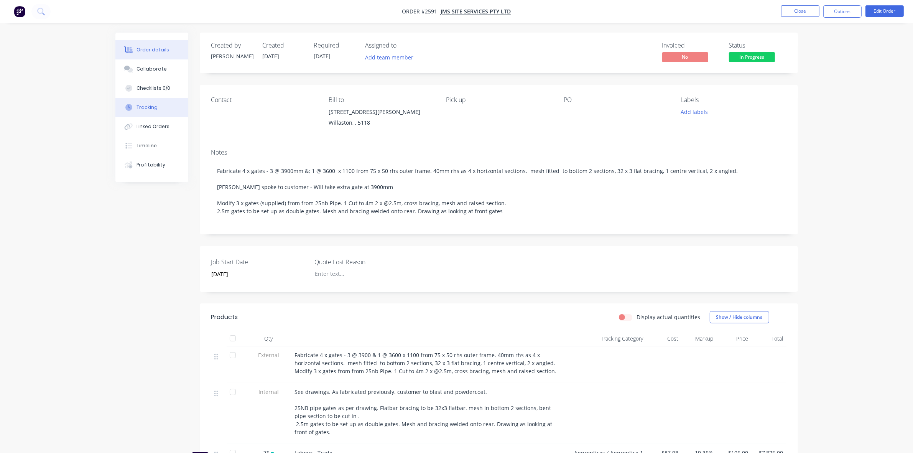
click at [135, 106] on button "Tracking" at bounding box center [151, 107] width 73 height 19
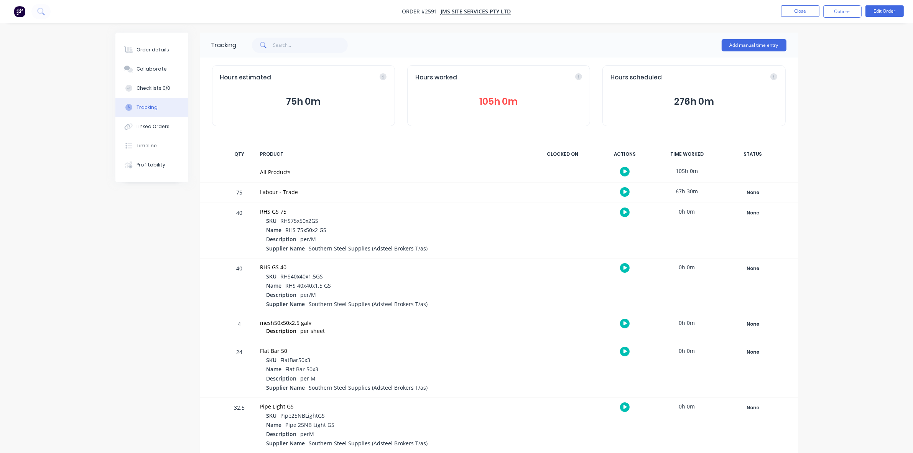
click at [318, 100] on button "75h 0m" at bounding box center [303, 101] width 167 height 15
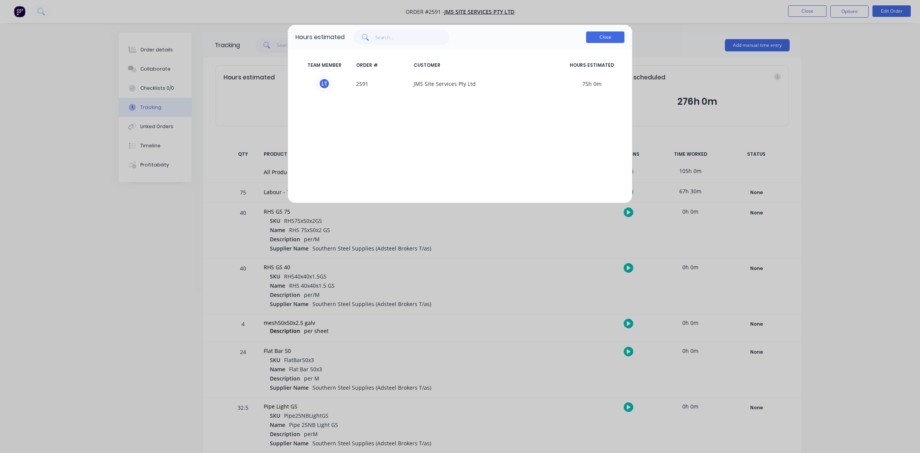
click at [604, 38] on button "Close" at bounding box center [605, 36] width 38 height 11
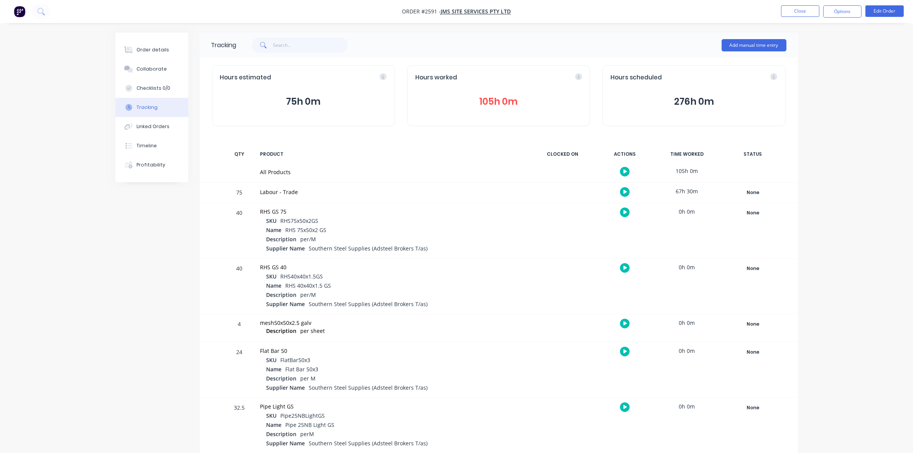
click at [497, 101] on button "105h 0m" at bounding box center [498, 101] width 167 height 15
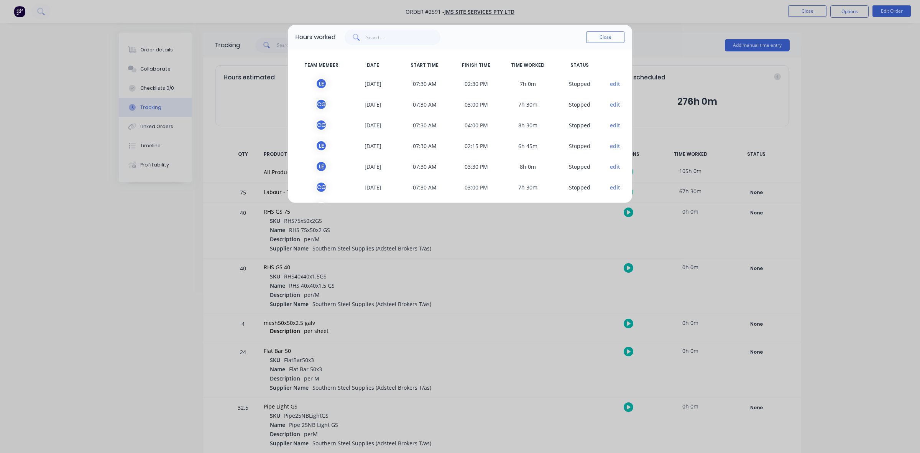
click at [594, 35] on button "Close" at bounding box center [605, 36] width 38 height 11
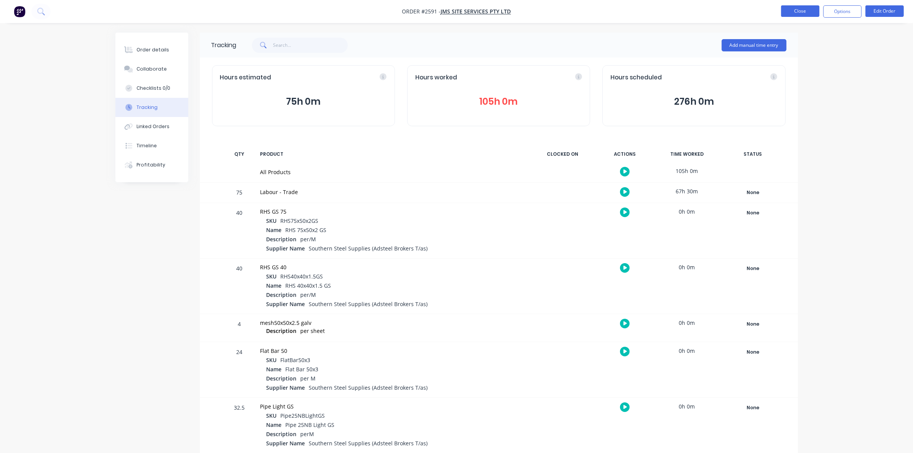
click at [806, 10] on button "Close" at bounding box center [800, 10] width 38 height 11
